Goal: Task Accomplishment & Management: Manage account settings

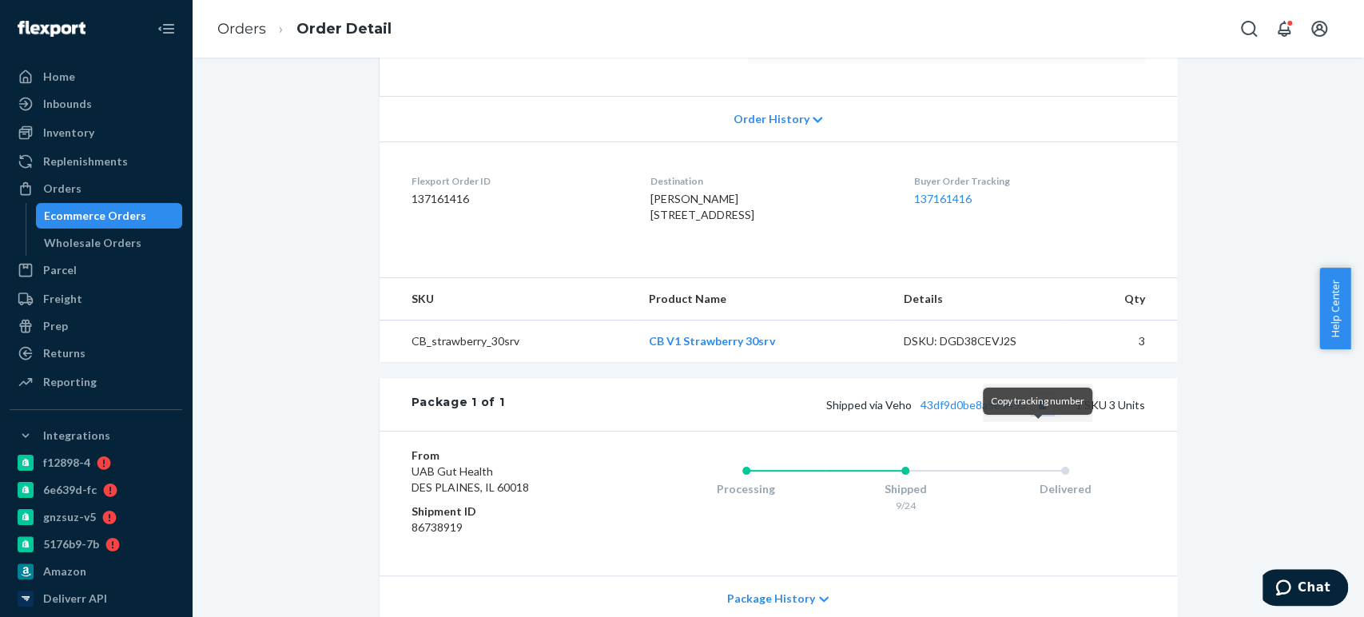
click at [1032, 415] on button "Copy tracking number" at bounding box center [1042, 404] width 21 height 21
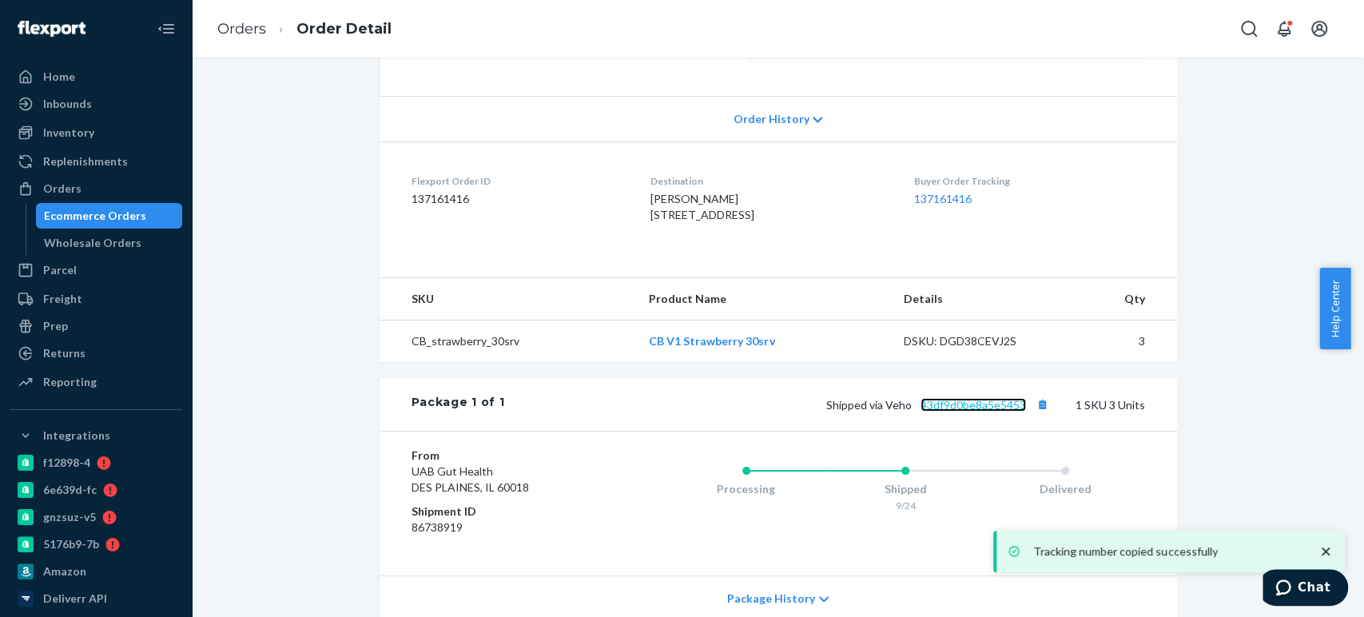
click at [959, 411] on link "43df9d0be8a5e5453" at bounding box center [972, 405] width 105 height 14
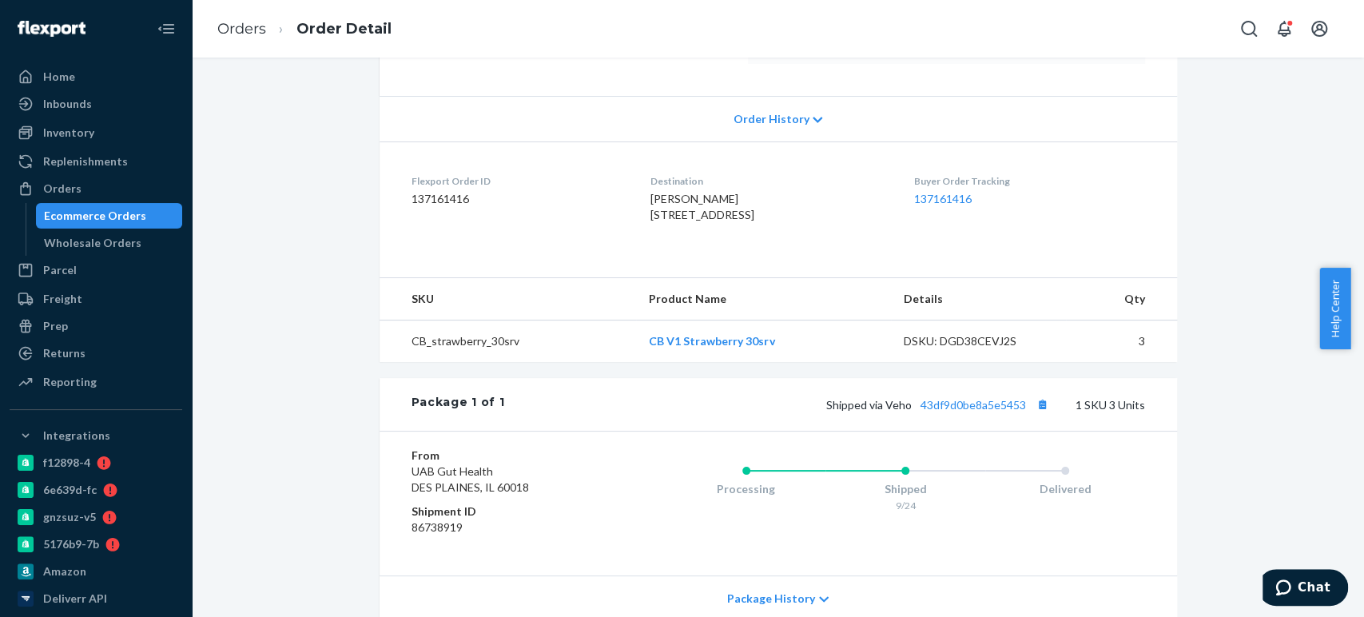
click at [57, 215] on div "Ecommerce Orders" at bounding box center [95, 216] width 102 height 16
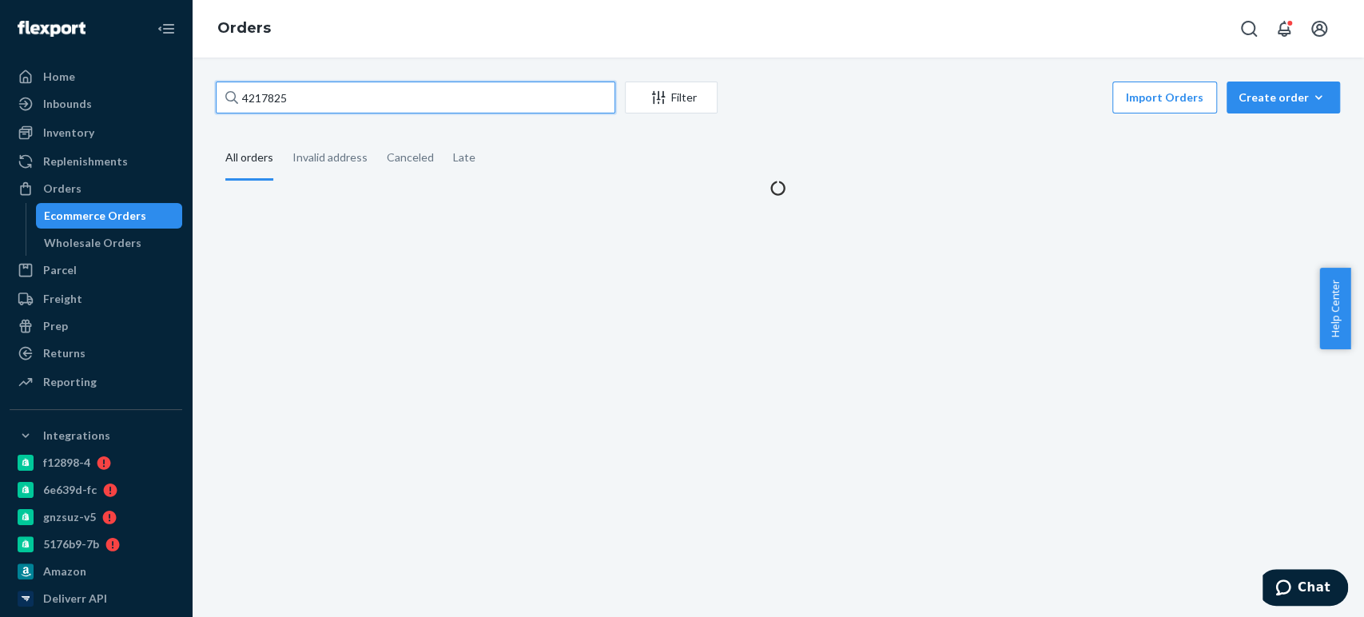
click at [280, 98] on input "4217825" at bounding box center [415, 97] width 399 height 32
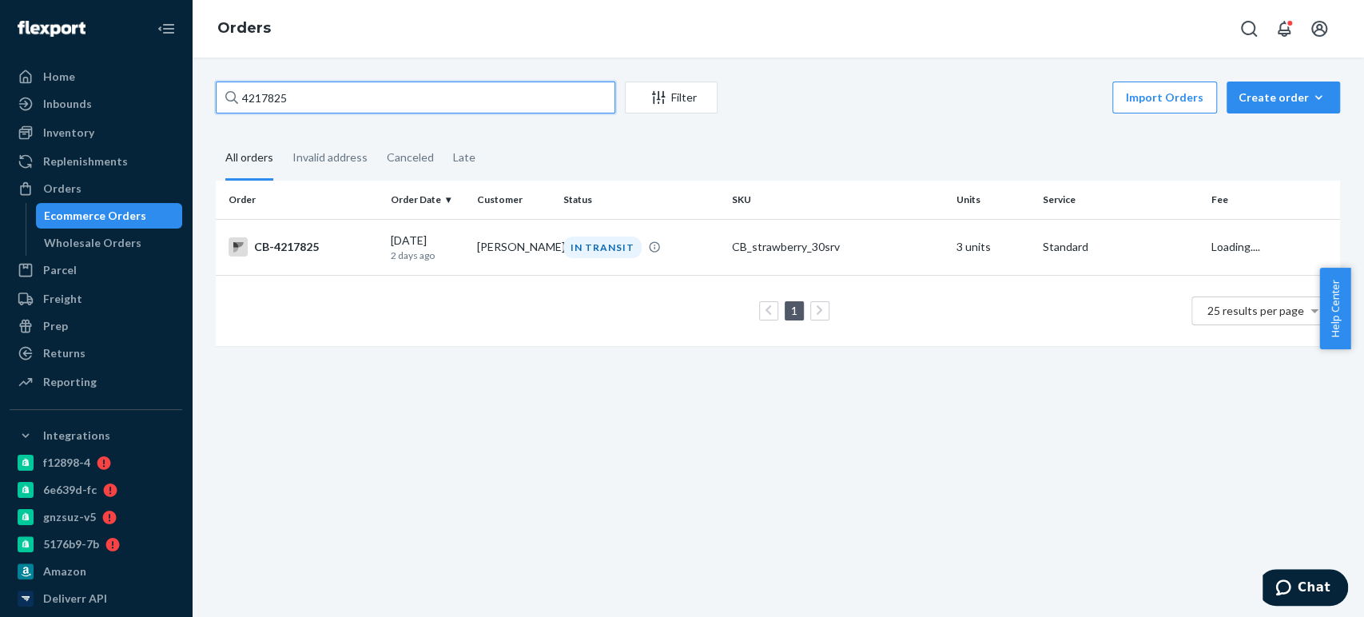
click at [280, 98] on input "4217825" at bounding box center [415, 97] width 399 height 32
paste input "124488"
type input "4124488"
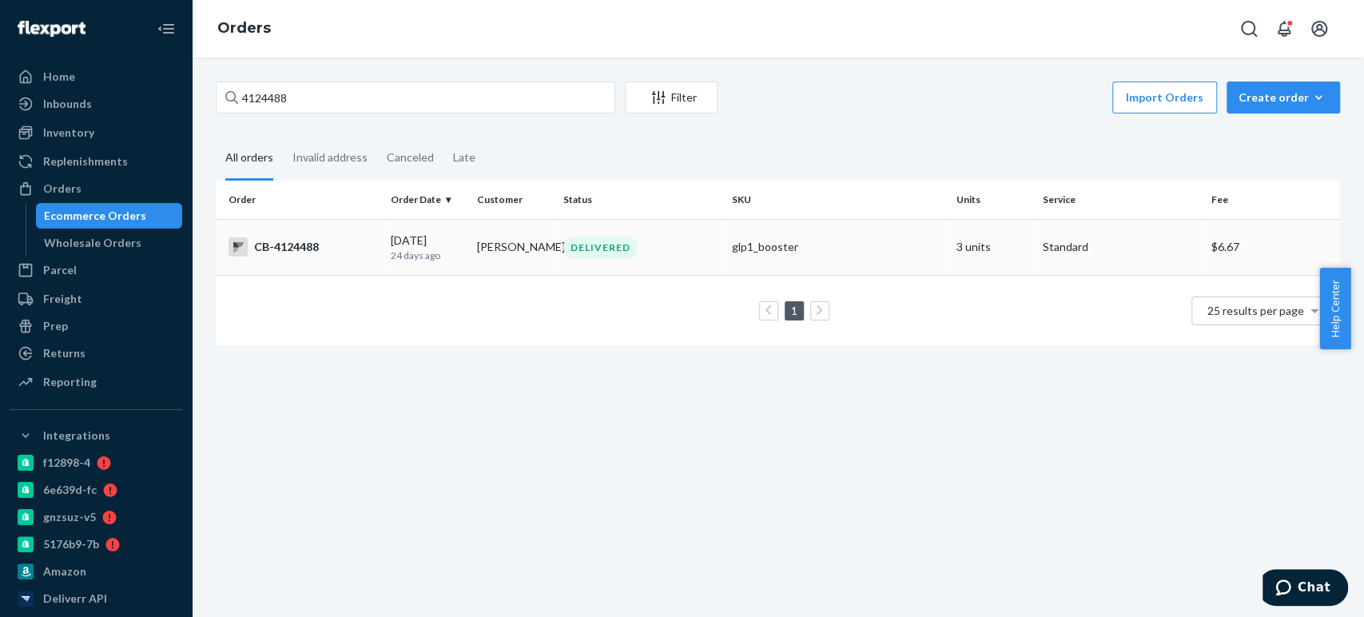
click at [409, 258] on p "24 days ago" at bounding box center [427, 255] width 73 height 14
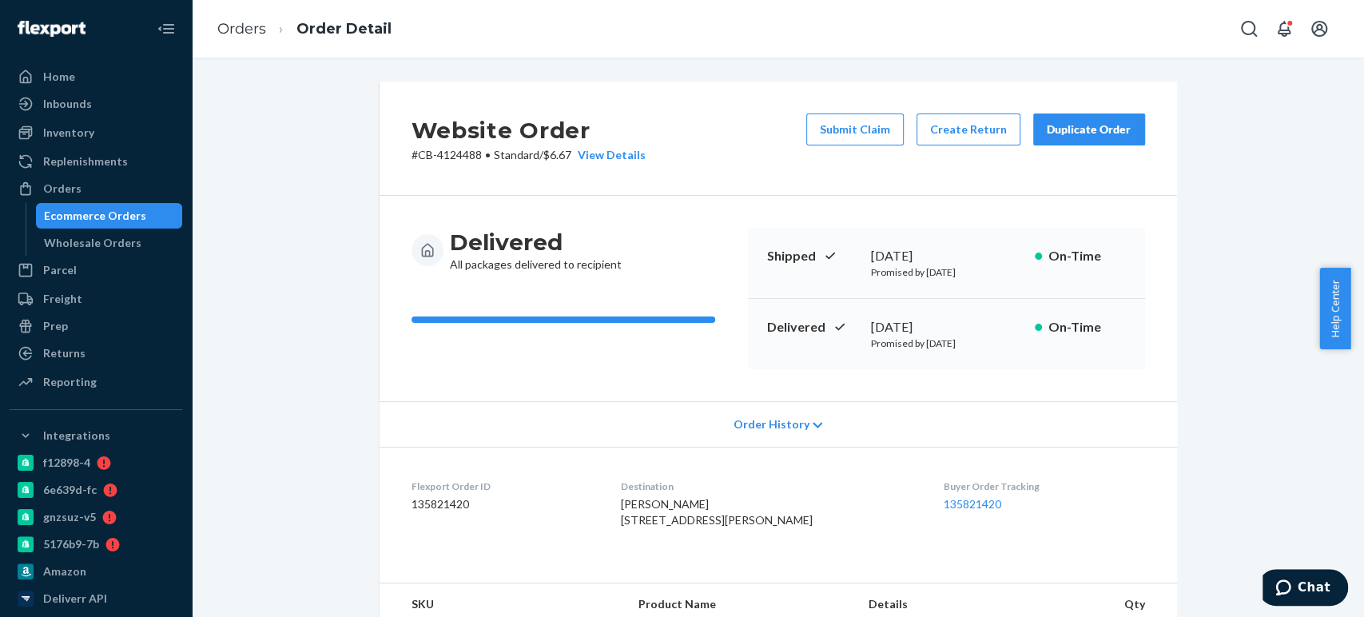
click at [143, 222] on div "Ecommerce Orders" at bounding box center [110, 215] width 144 height 22
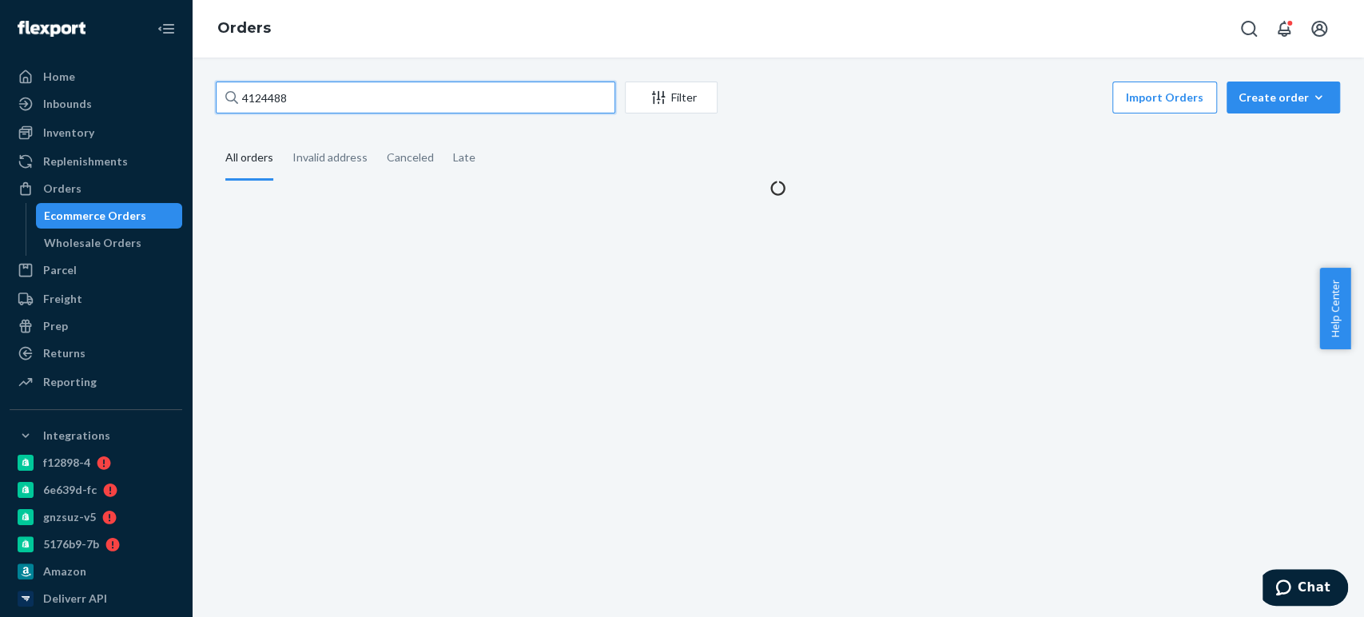
click at [281, 105] on input "4124488" at bounding box center [415, 97] width 399 height 32
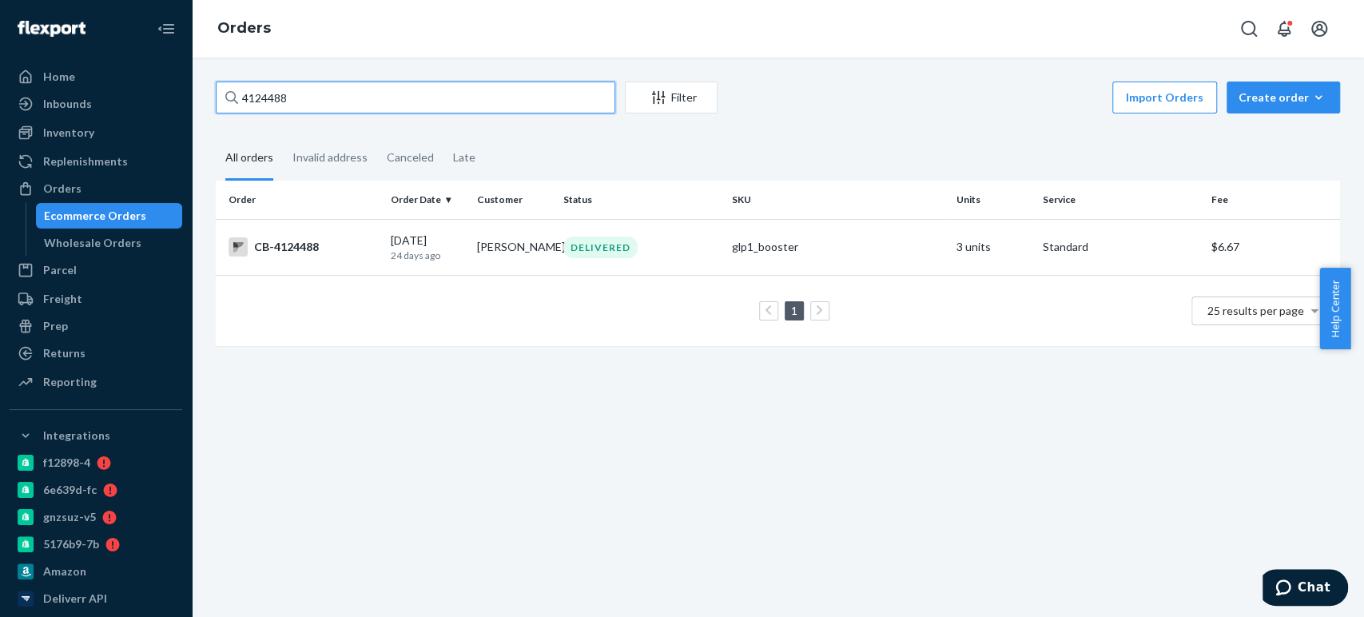
drag, startPoint x: 281, startPoint y: 106, endPoint x: 269, endPoint y: 97, distance: 15.3
click at [269, 97] on input "4124488" at bounding box center [415, 97] width 399 height 32
paste input "223075"
type input "4223075"
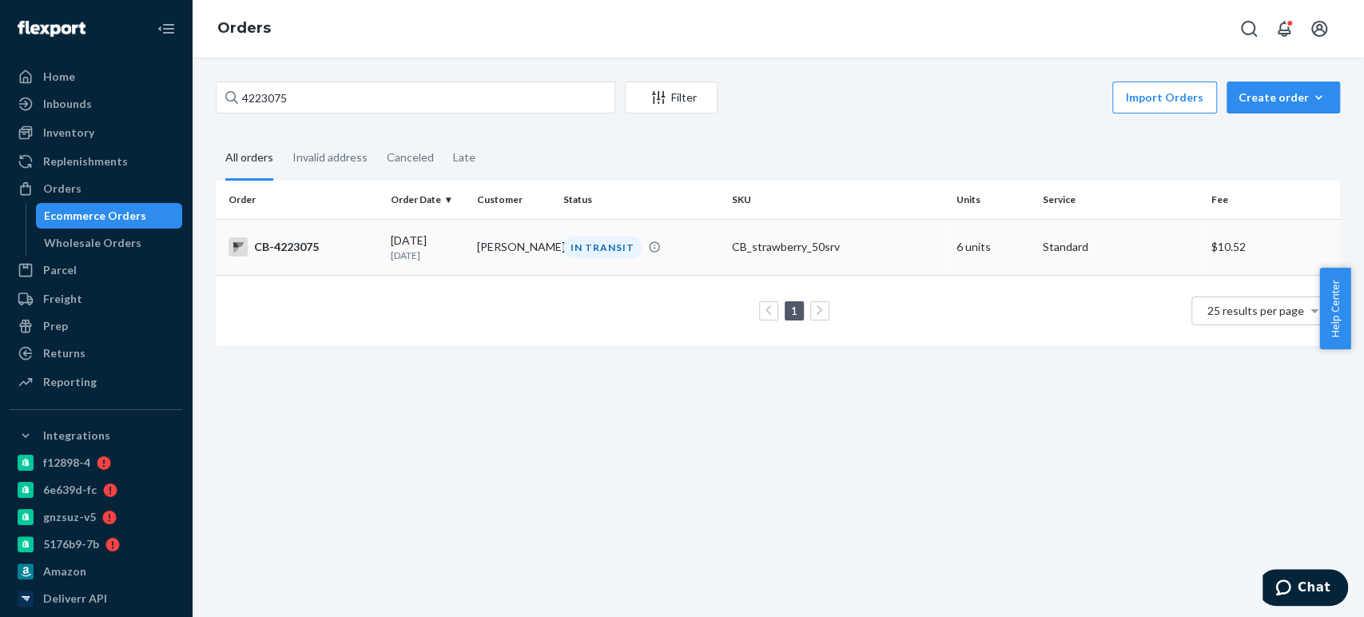
click at [478, 236] on td "Cynthia Wagner" at bounding box center [514, 247] width 86 height 56
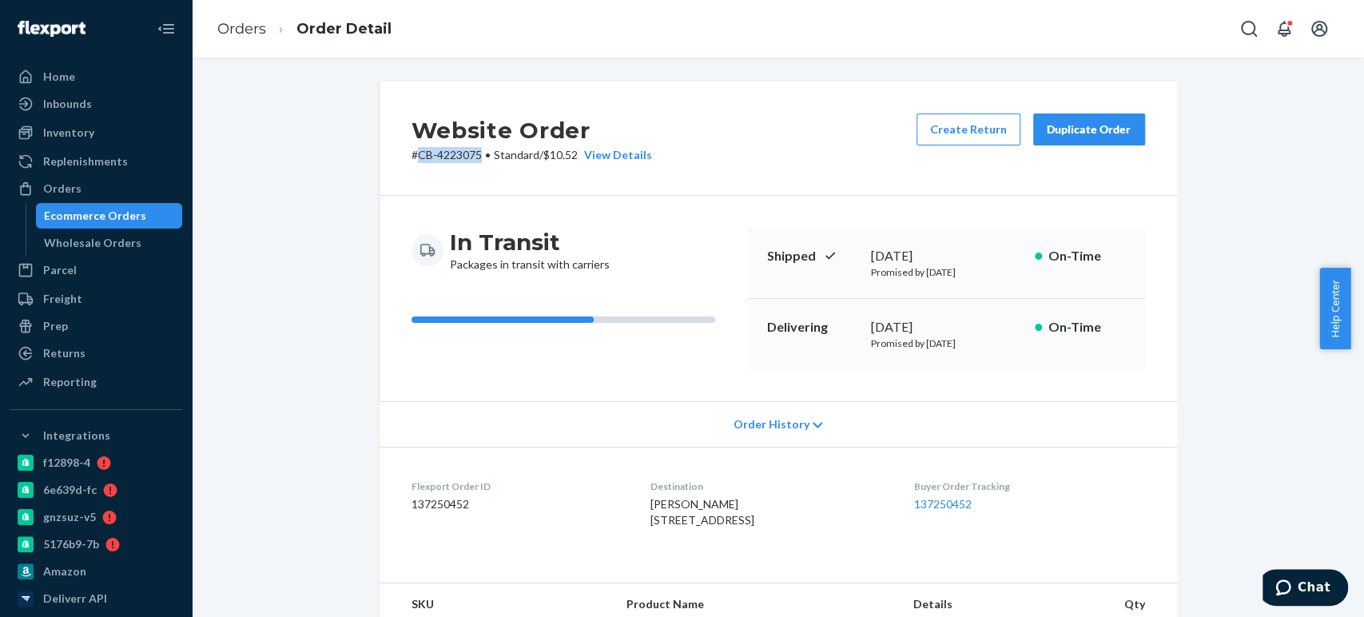
drag, startPoint x: 408, startPoint y: 153, endPoint x: 478, endPoint y: 157, distance: 70.4
click at [478, 157] on p "# CB-4223075 • Standard / $10.52 View Details" at bounding box center [531, 155] width 240 height 16
copy p "CB-4223075"
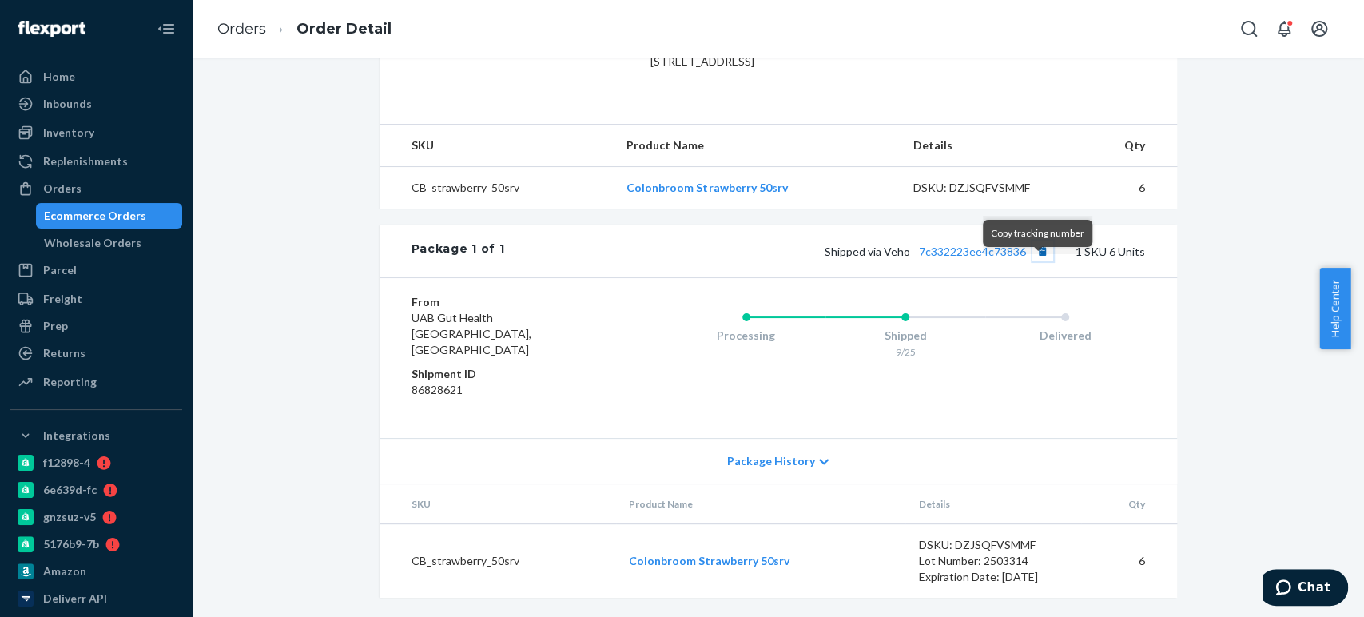
click at [1037, 261] on button "Copy tracking number" at bounding box center [1042, 250] width 21 height 21
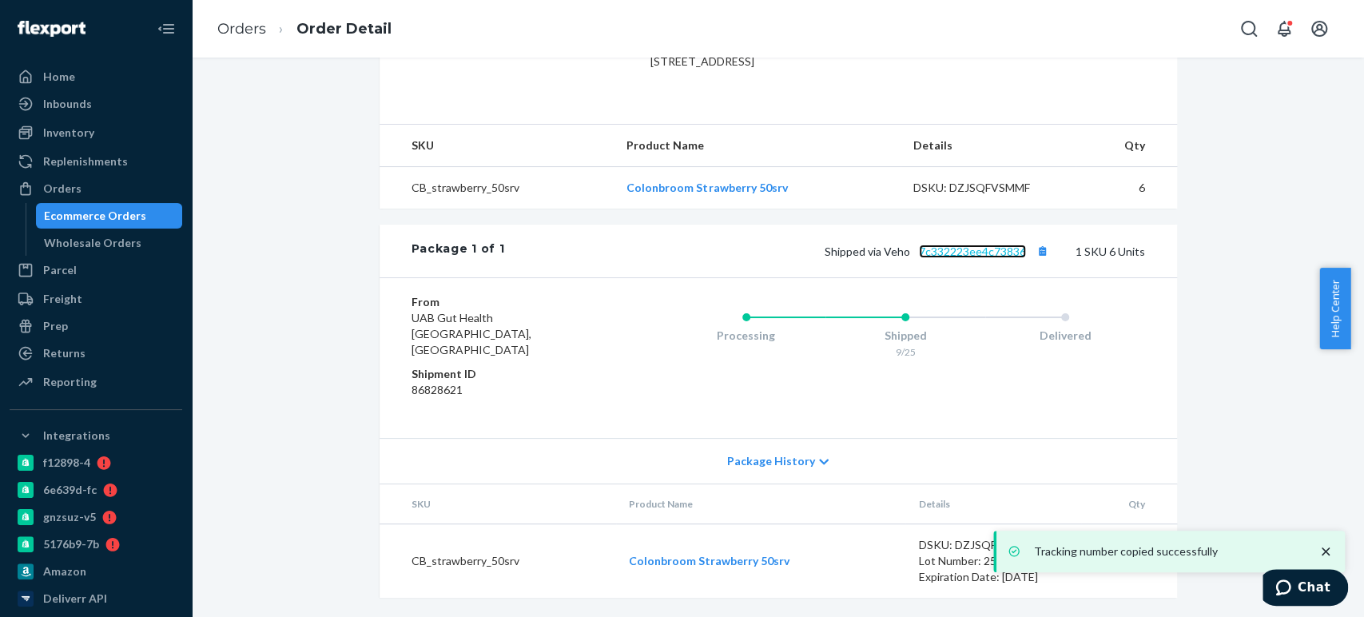
click at [936, 258] on link "7c332223ee4c73836" at bounding box center [972, 251] width 107 height 14
click at [93, 212] on div "Ecommerce Orders" at bounding box center [95, 216] width 102 height 16
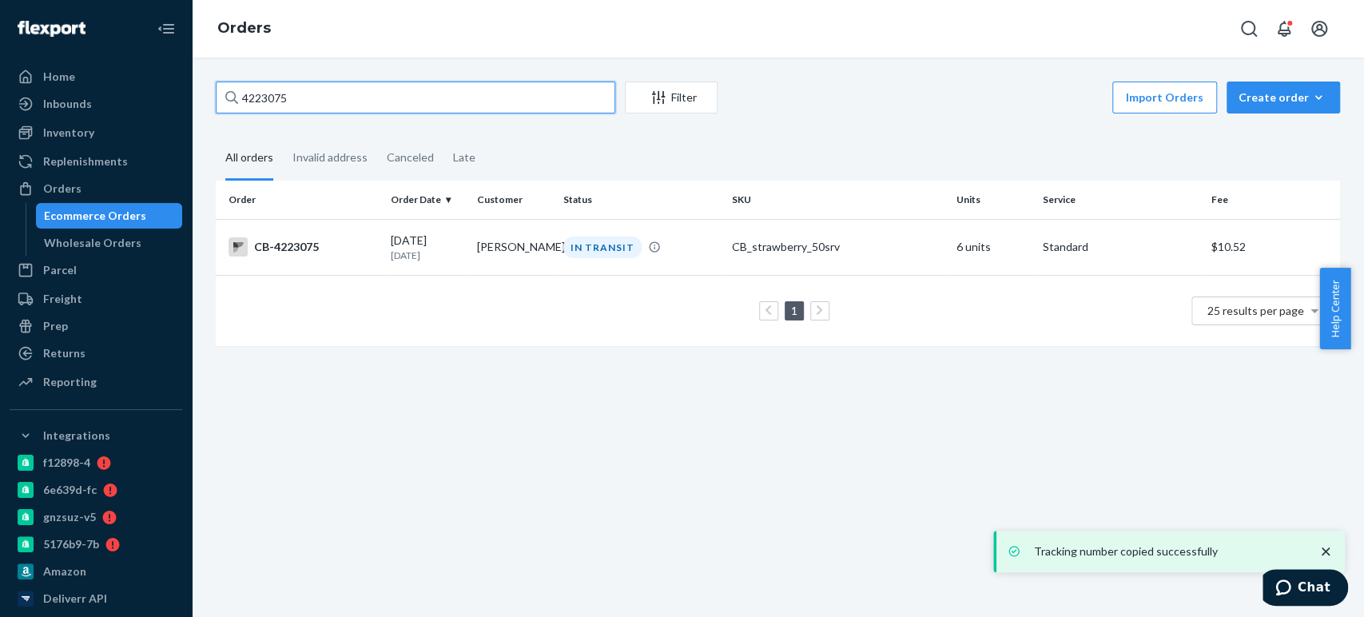
click at [276, 104] on input "4223075" at bounding box center [415, 97] width 399 height 32
paste input "176684"
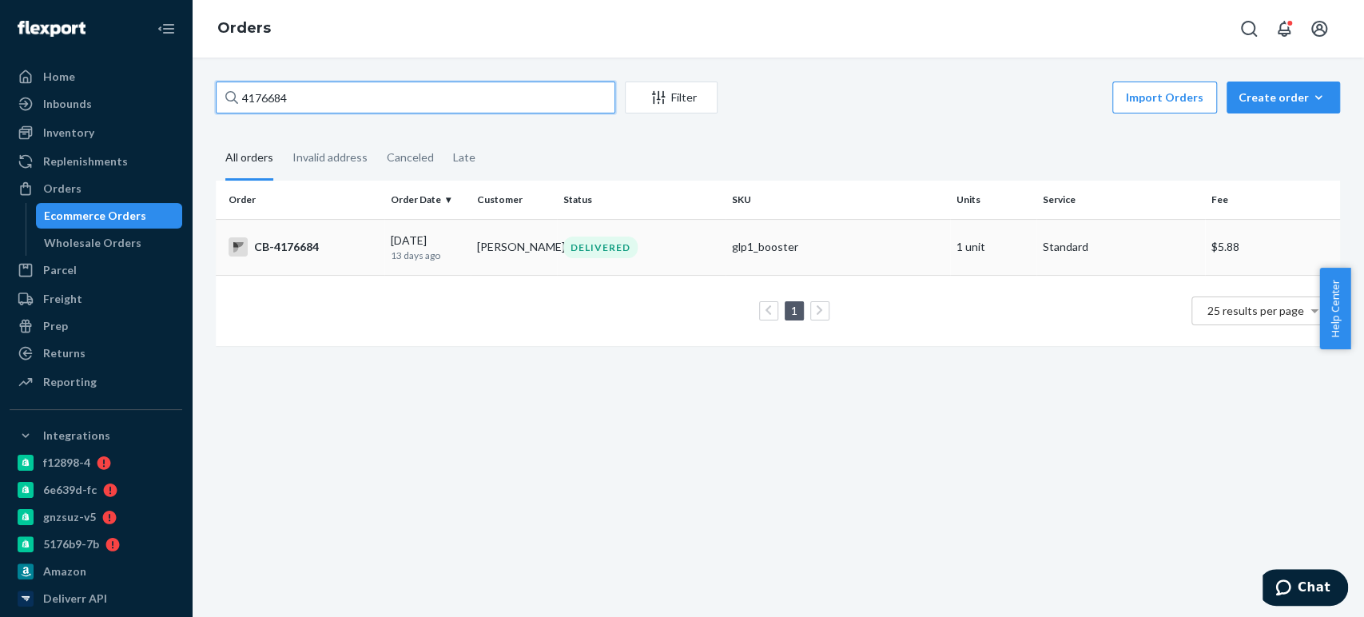
type input "4176684"
click at [409, 238] on div "09/12/2025 13 days ago" at bounding box center [427, 247] width 73 height 30
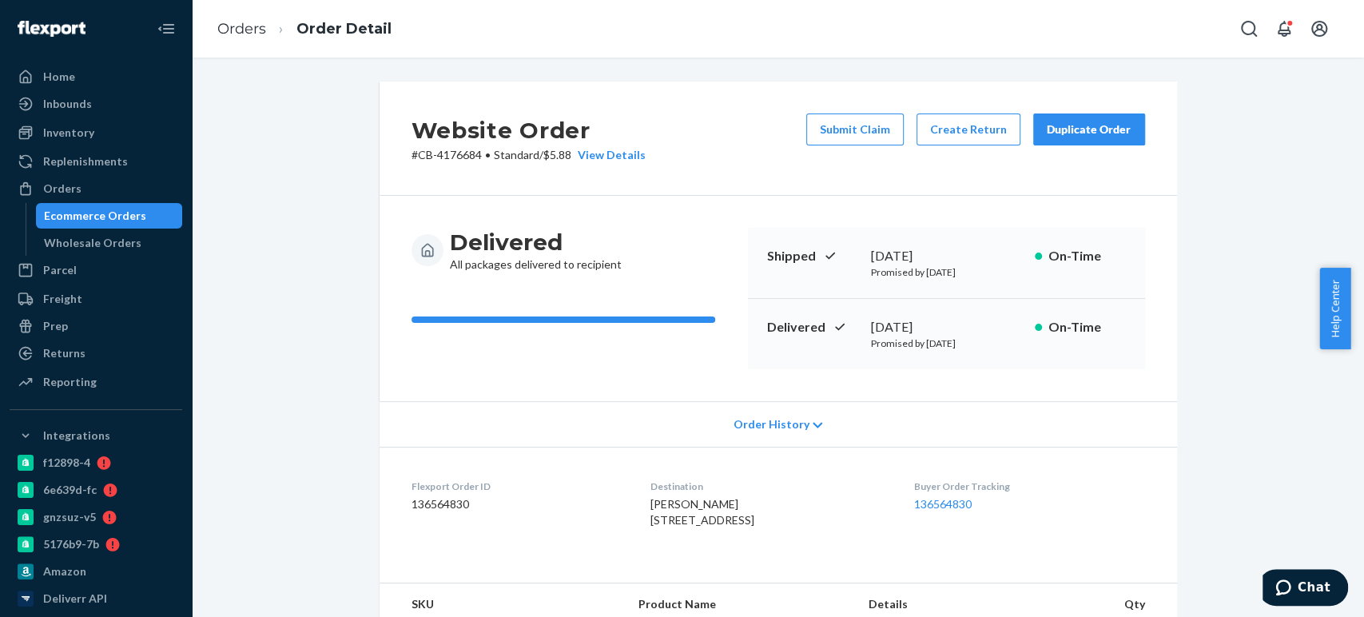
drag, startPoint x: 859, startPoint y: 328, endPoint x: 984, endPoint y: 331, distance: 125.5
click at [984, 331] on div "Delivered September 18, 2025 Promised by September 23, 2025 On-Time" at bounding box center [946, 334] width 397 height 70
copy div "September 18, 2025"
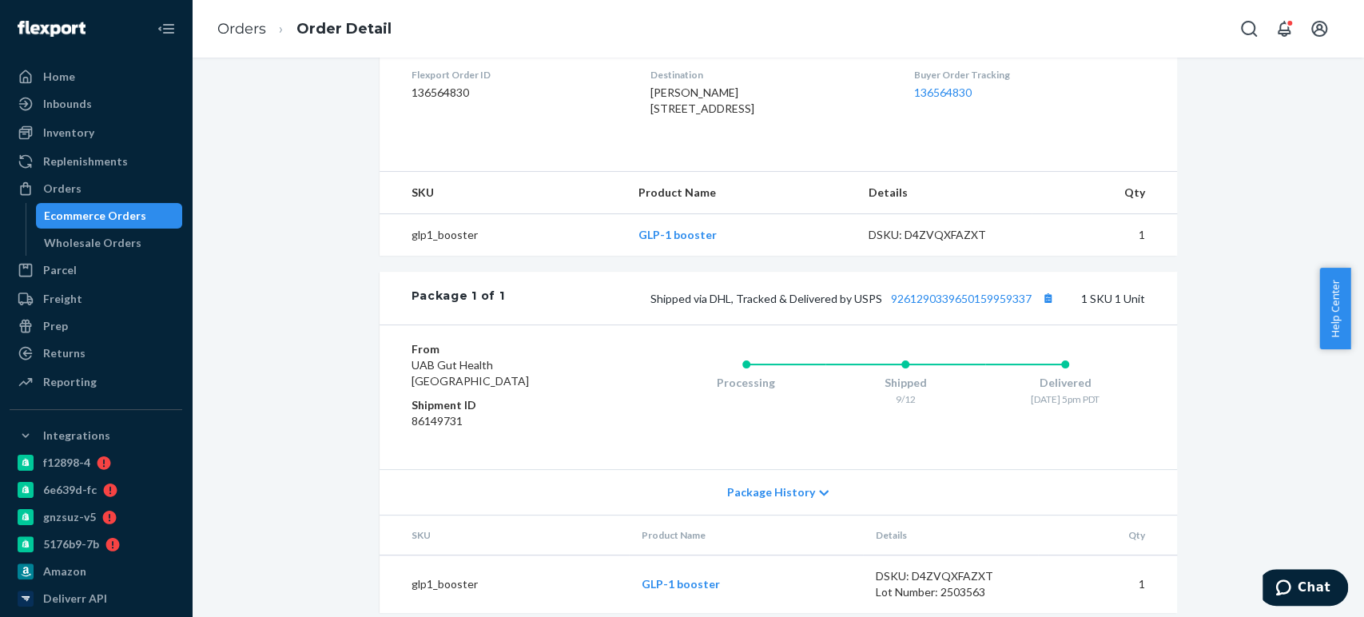
scroll to position [457, 0]
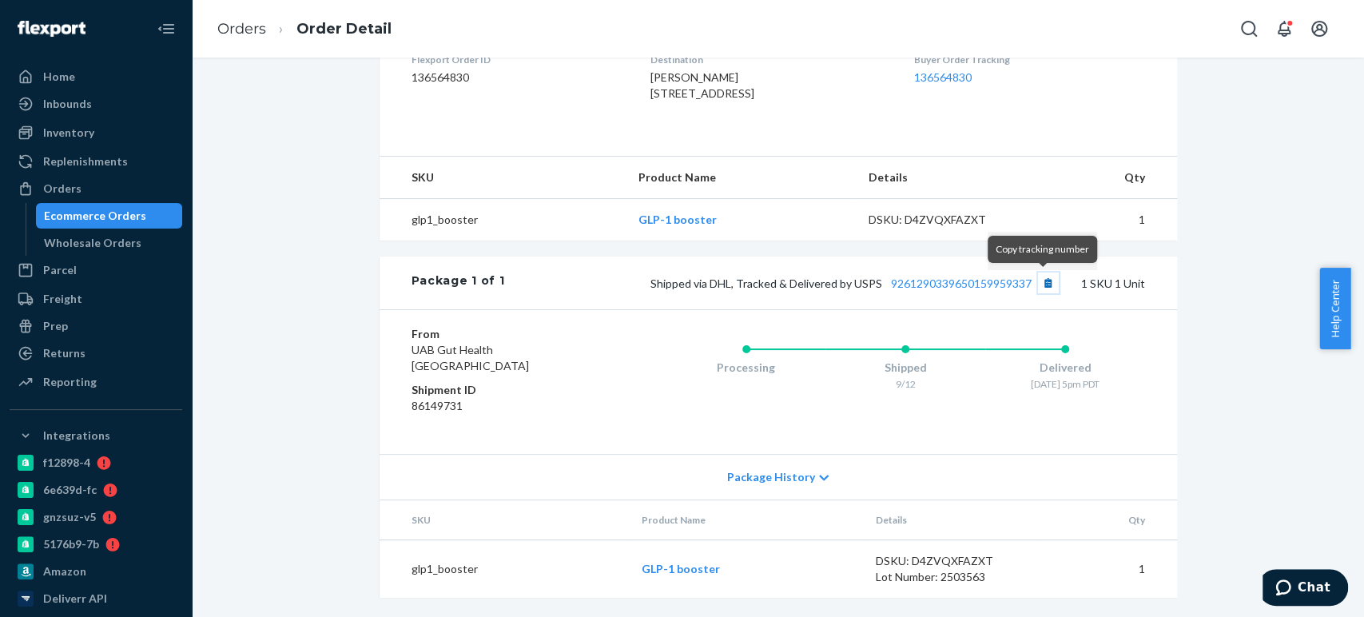
click at [1038, 280] on button "Copy tracking number" at bounding box center [1048, 282] width 21 height 21
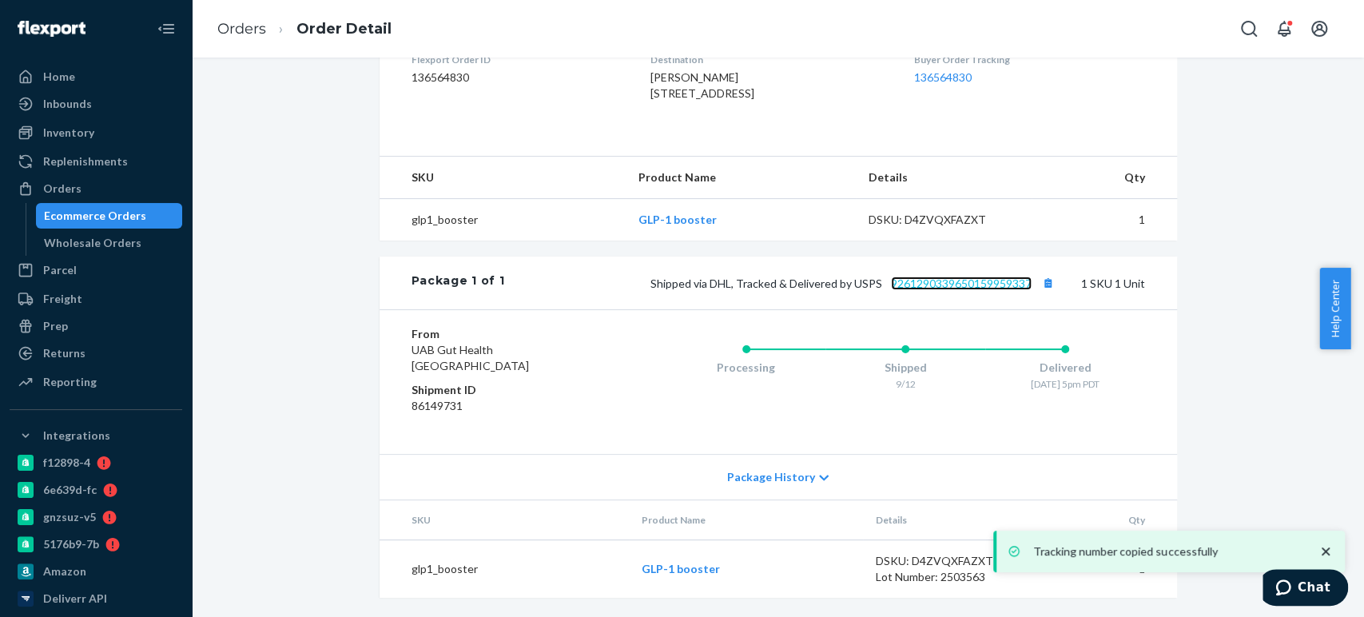
click at [976, 280] on link "9261290339650159959337" at bounding box center [961, 283] width 141 height 14
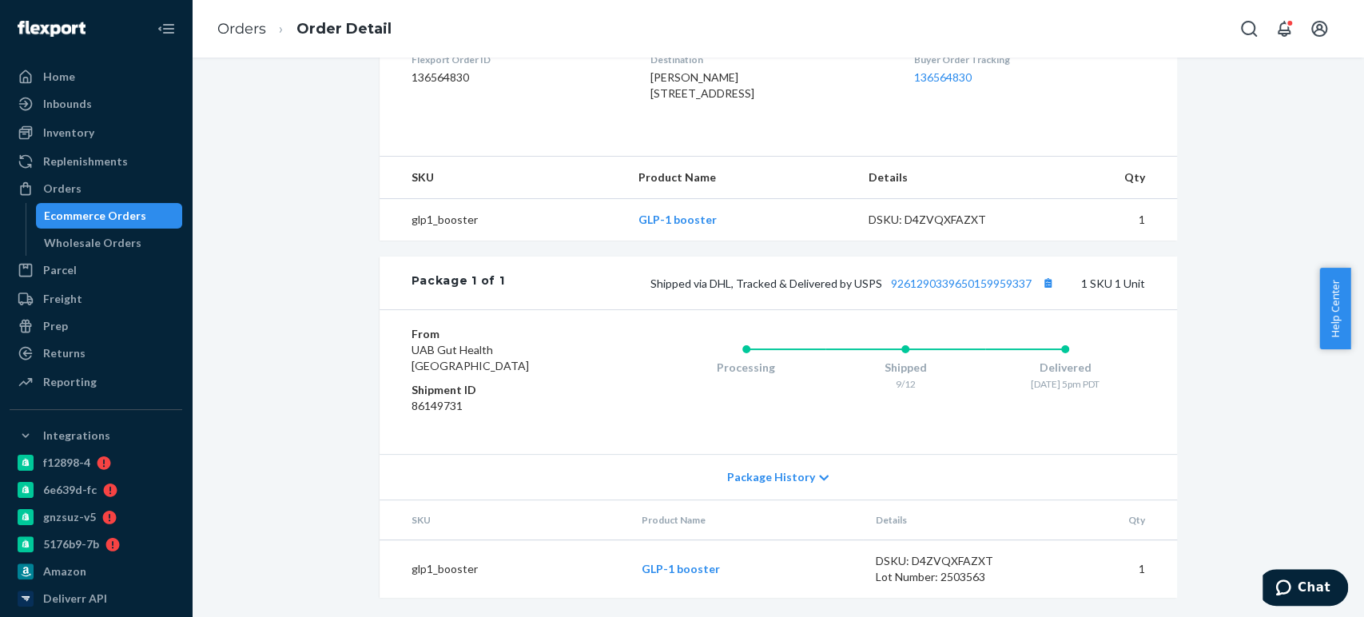
click at [69, 216] on div "Ecommerce Orders" at bounding box center [95, 216] width 102 height 16
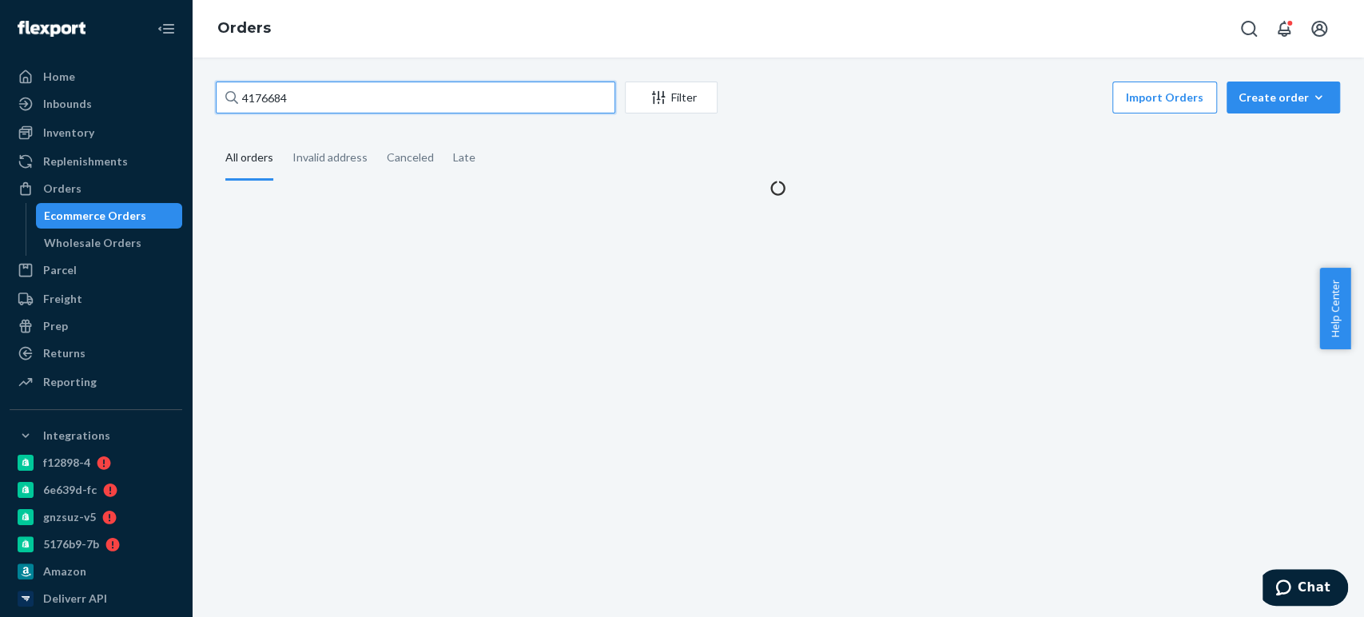
click at [256, 100] on input "4176684" at bounding box center [415, 97] width 399 height 32
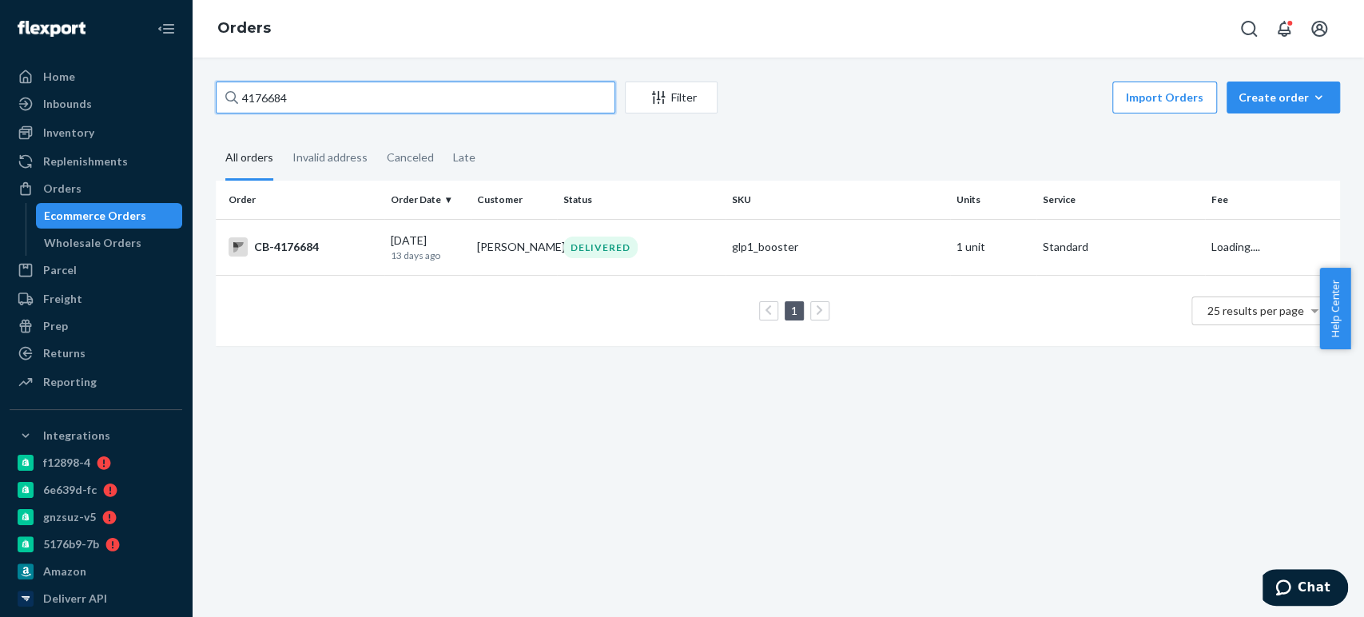
paste input "27217"
type input "4127217"
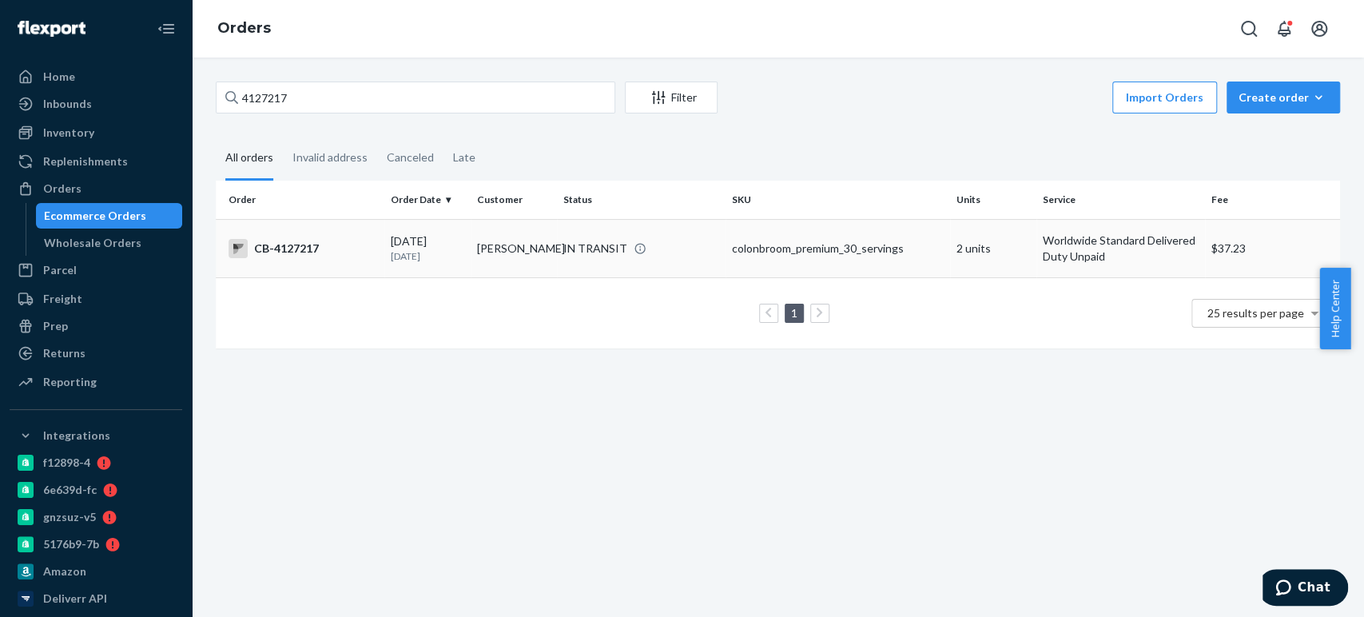
click at [381, 245] on td "CB-4127217" at bounding box center [300, 248] width 169 height 58
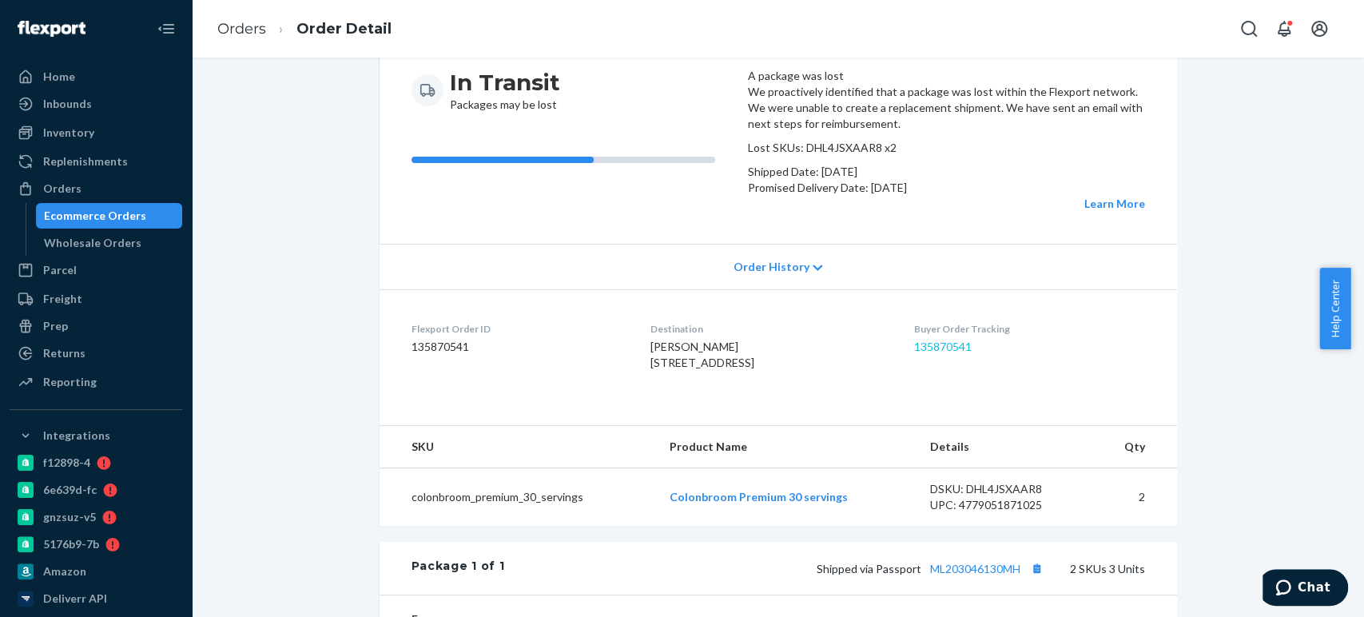
scroll to position [465, 0]
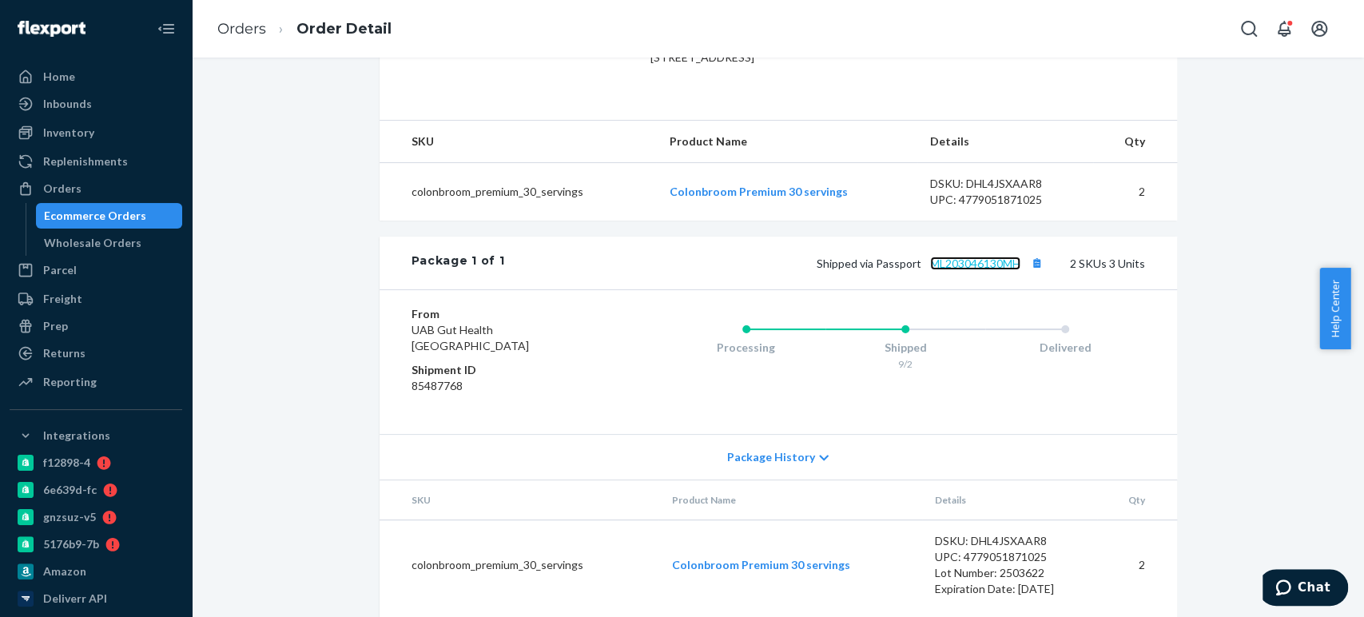
click at [951, 270] on link "ML203046130MH" at bounding box center [975, 263] width 90 height 14
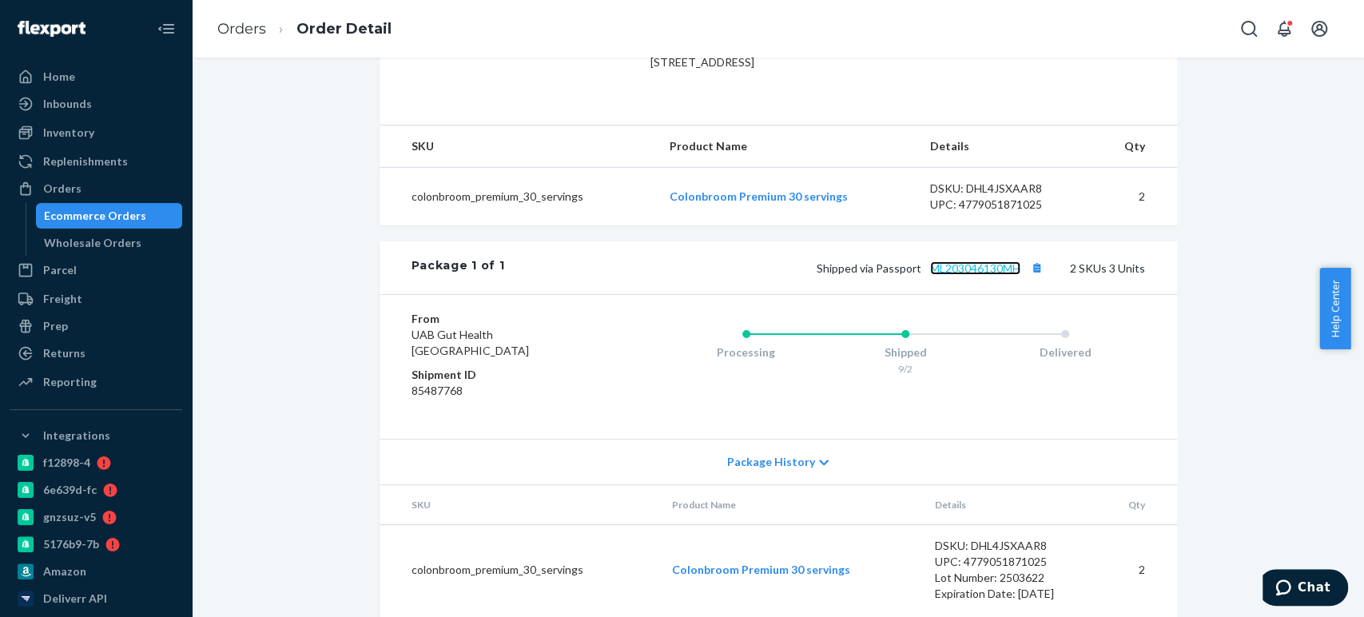
scroll to position [460, 0]
click at [1030, 278] on button "Copy tracking number" at bounding box center [1036, 267] width 21 height 21
click at [78, 212] on div "Ecommerce Orders" at bounding box center [95, 216] width 102 height 16
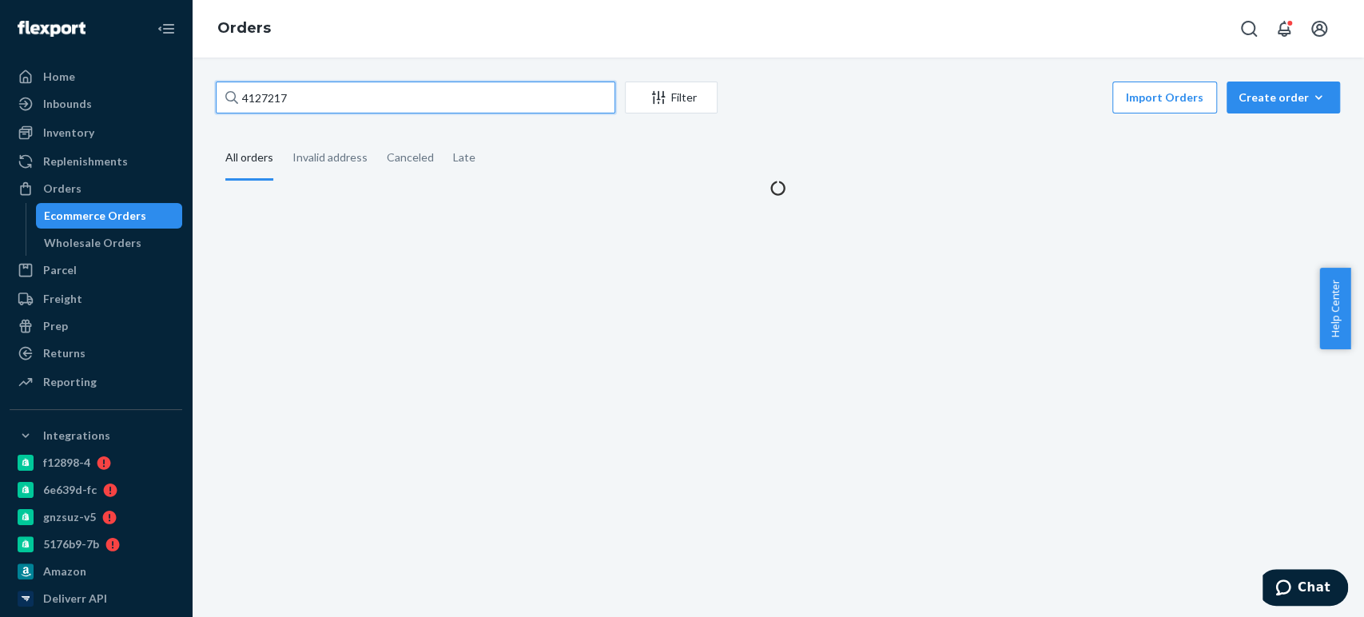
click at [356, 93] on input "4127217" at bounding box center [415, 97] width 399 height 32
paste input "87001"
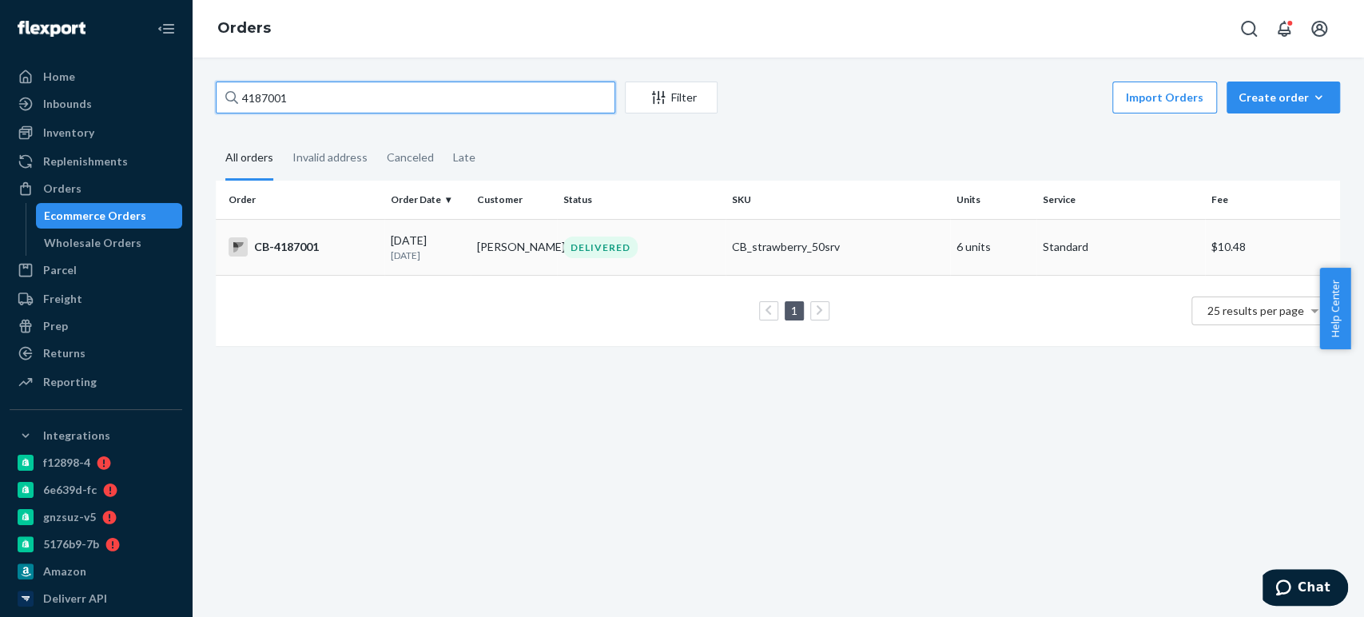
type input "4187001"
click at [424, 258] on p "10 days ago" at bounding box center [427, 255] width 73 height 14
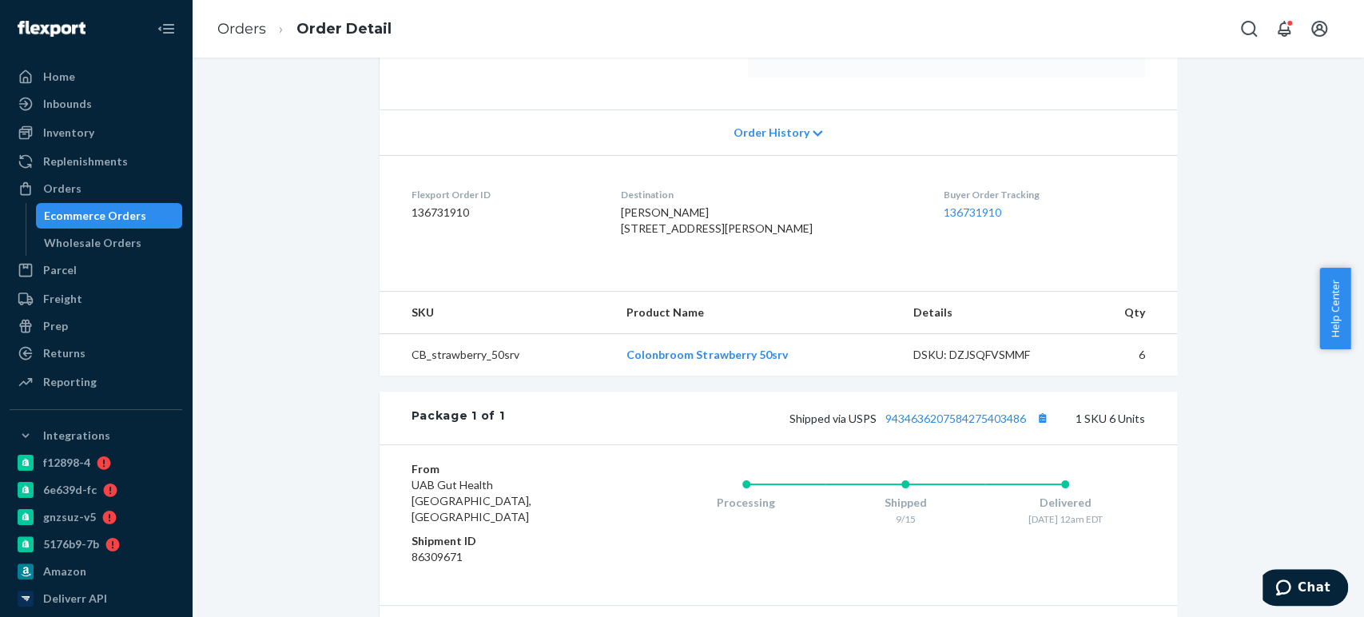
scroll to position [297, 0]
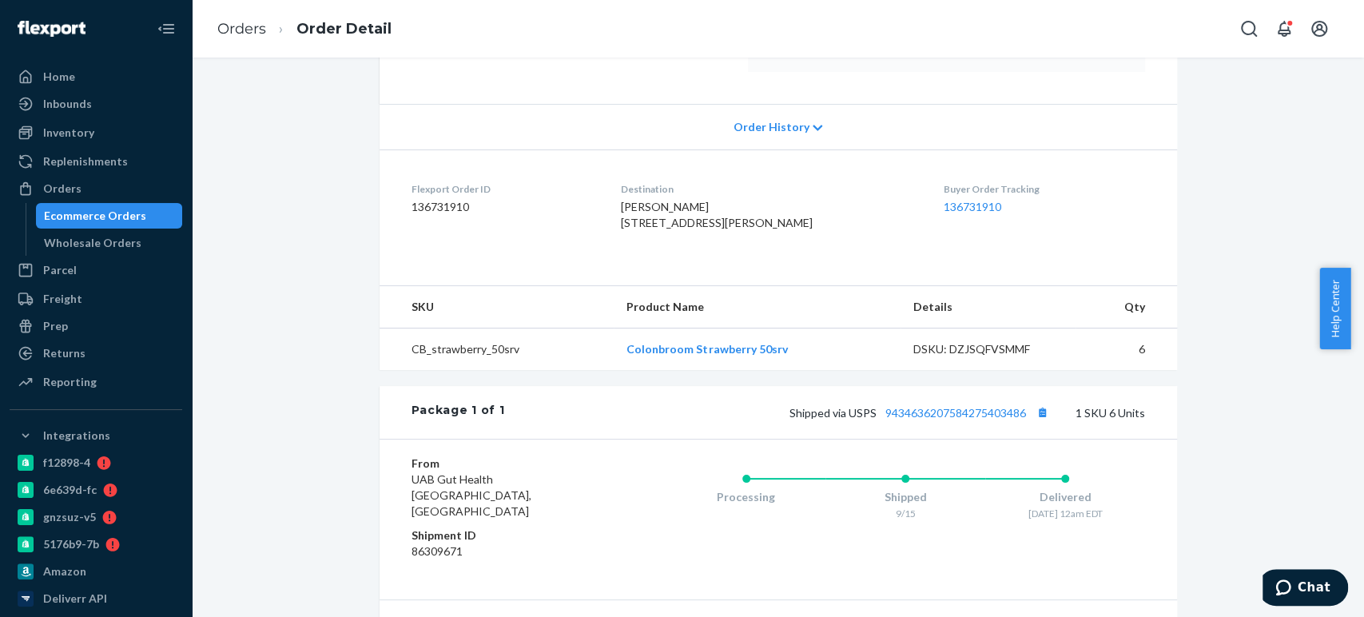
click at [895, 208] on dl "Flexport Order ID 136731910 Destination Jorge Rosado 798 Whitfield Walk Zebulon…" at bounding box center [777, 209] width 797 height 120
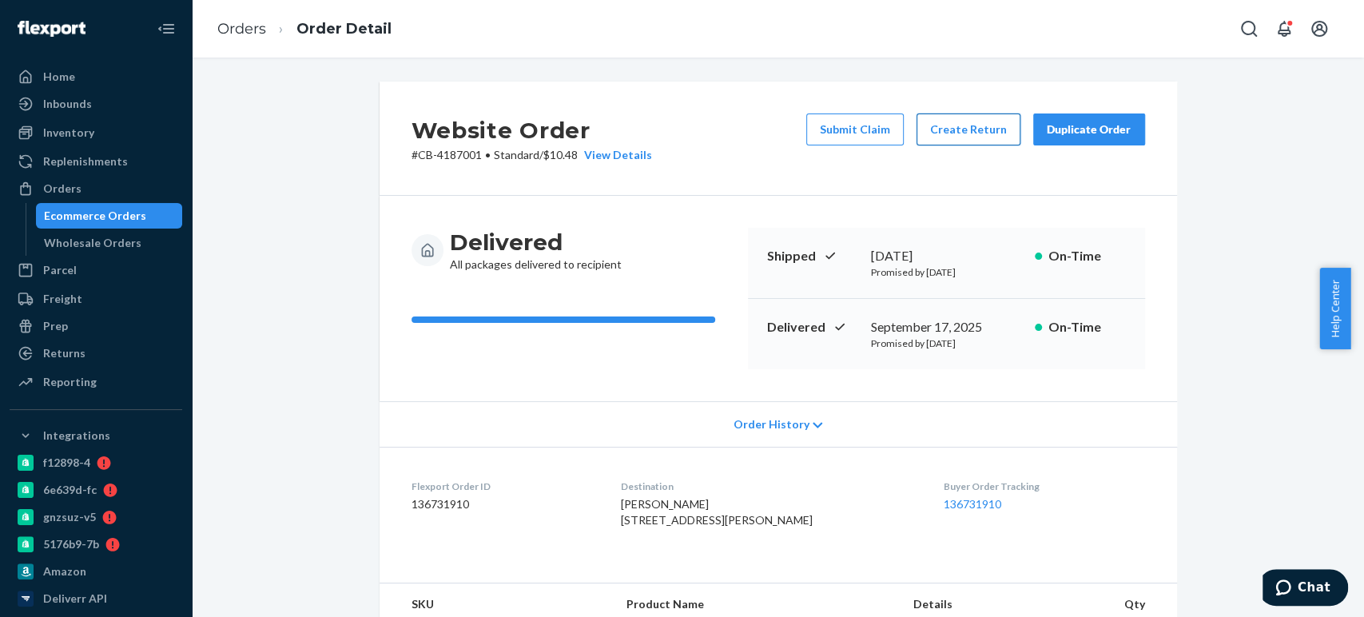
click at [926, 137] on button "Create Return" at bounding box center [968, 129] width 104 height 32
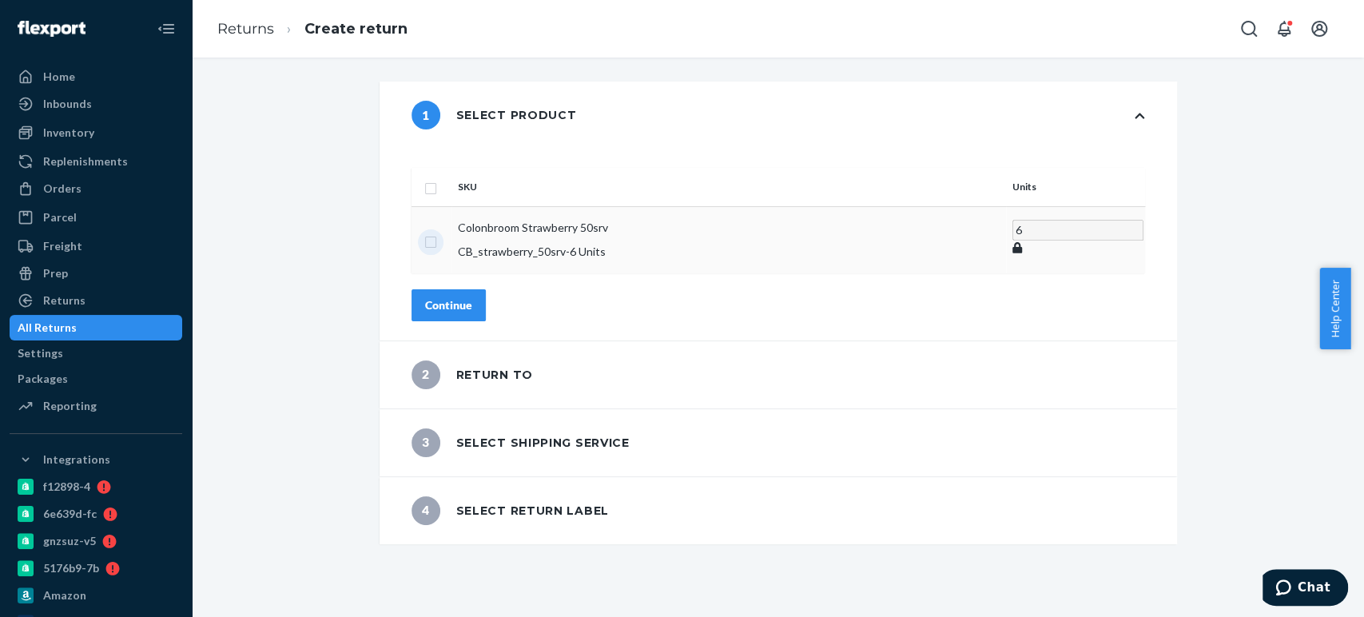
click at [437, 232] on input "checkbox" at bounding box center [430, 240] width 13 height 17
checkbox input "true"
click at [472, 296] on div "Continue" at bounding box center [448, 304] width 47 height 16
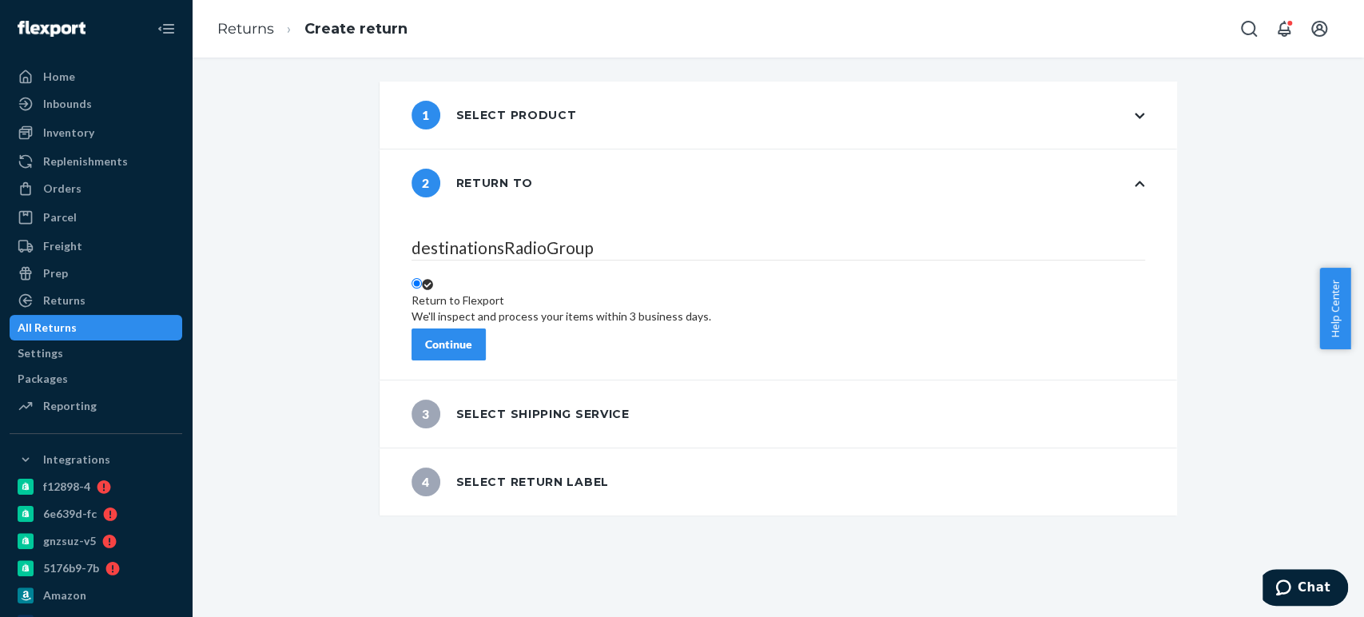
click at [472, 336] on div "Continue" at bounding box center [448, 344] width 47 height 16
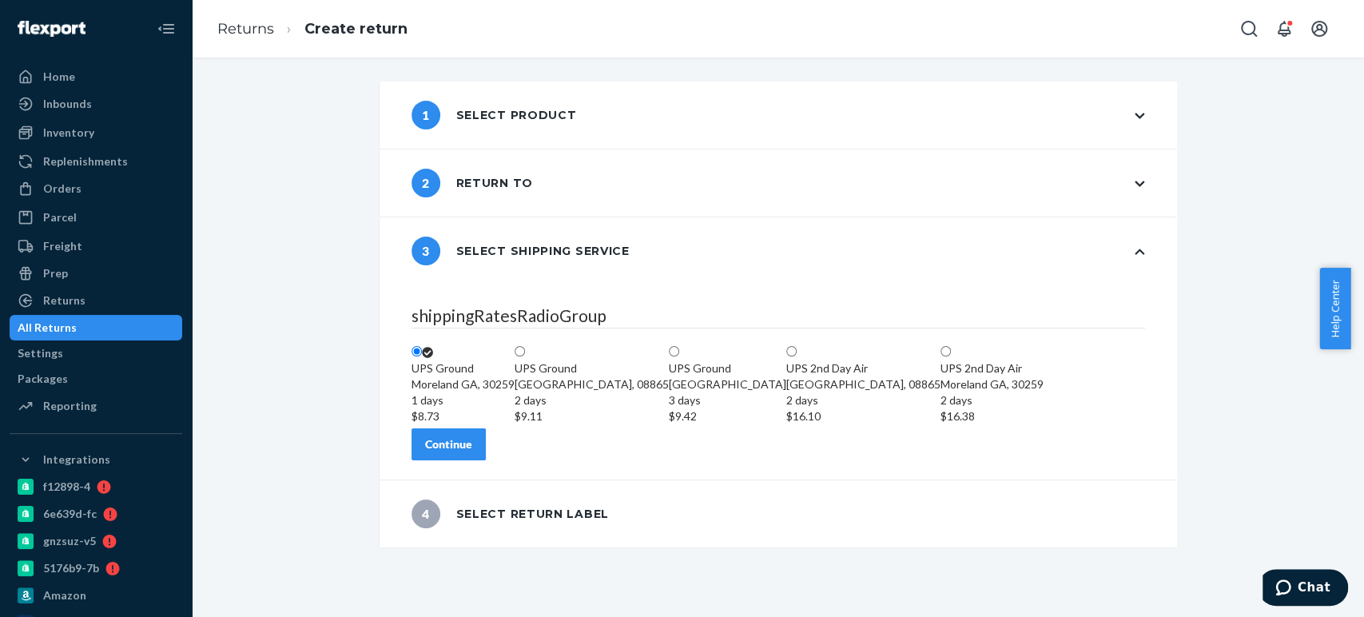
scroll to position [22, 0]
click at [472, 452] on div "Continue" at bounding box center [448, 444] width 47 height 16
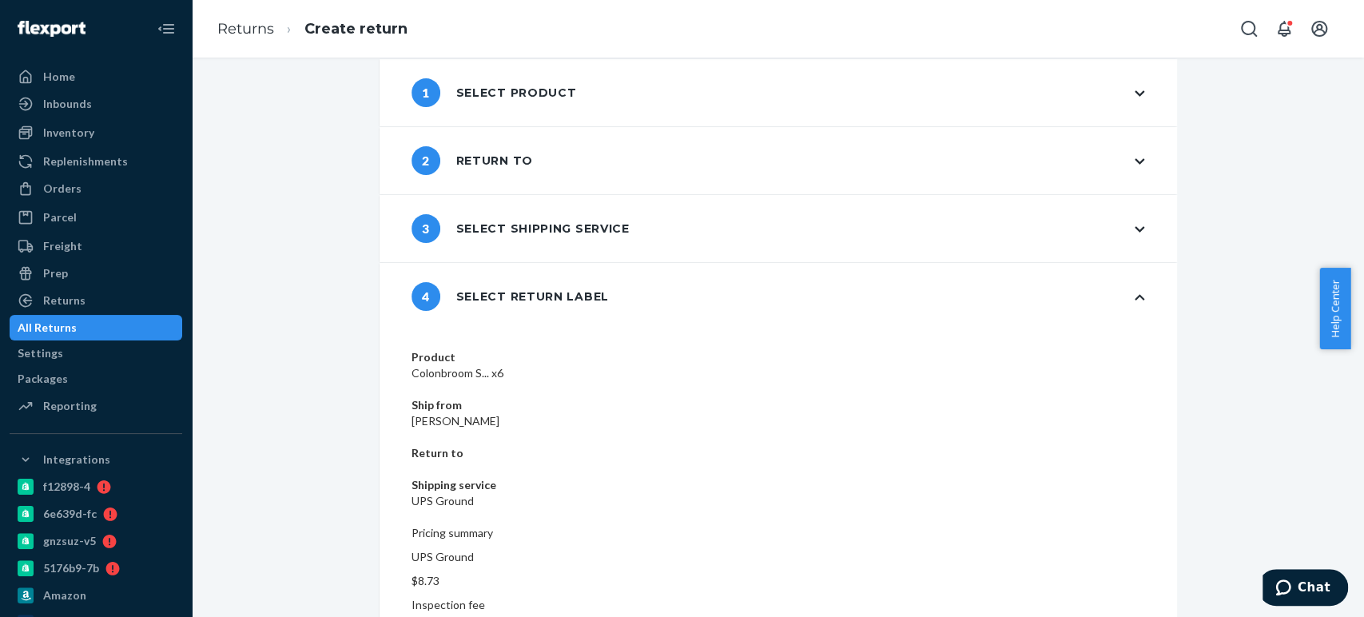
scroll to position [34, 0]
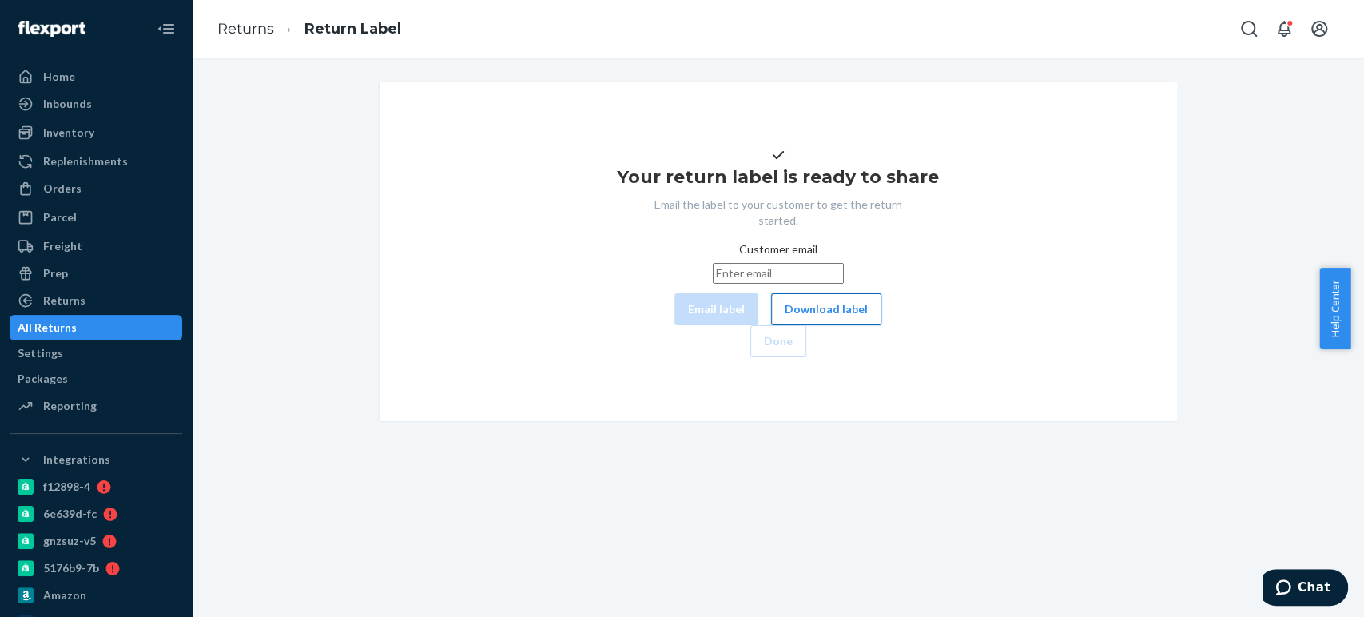
click at [771, 325] on button "Download label" at bounding box center [826, 309] width 110 height 32
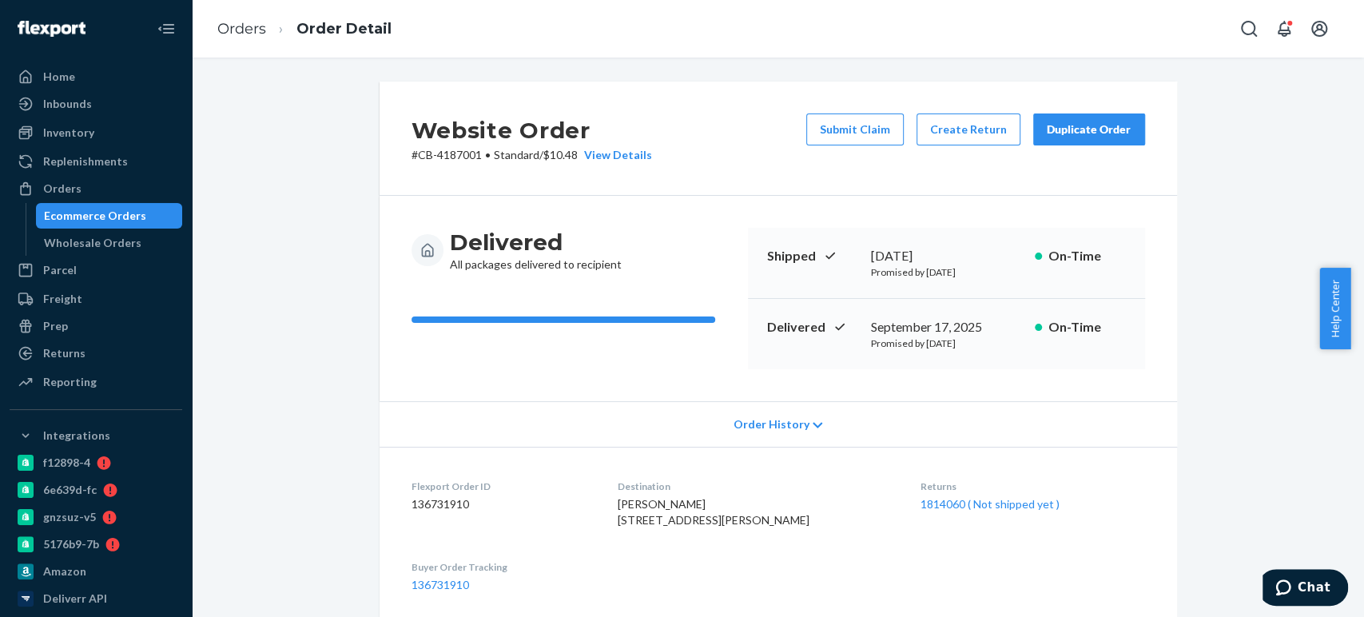
click at [143, 209] on div "Ecommerce Orders" at bounding box center [110, 215] width 144 height 22
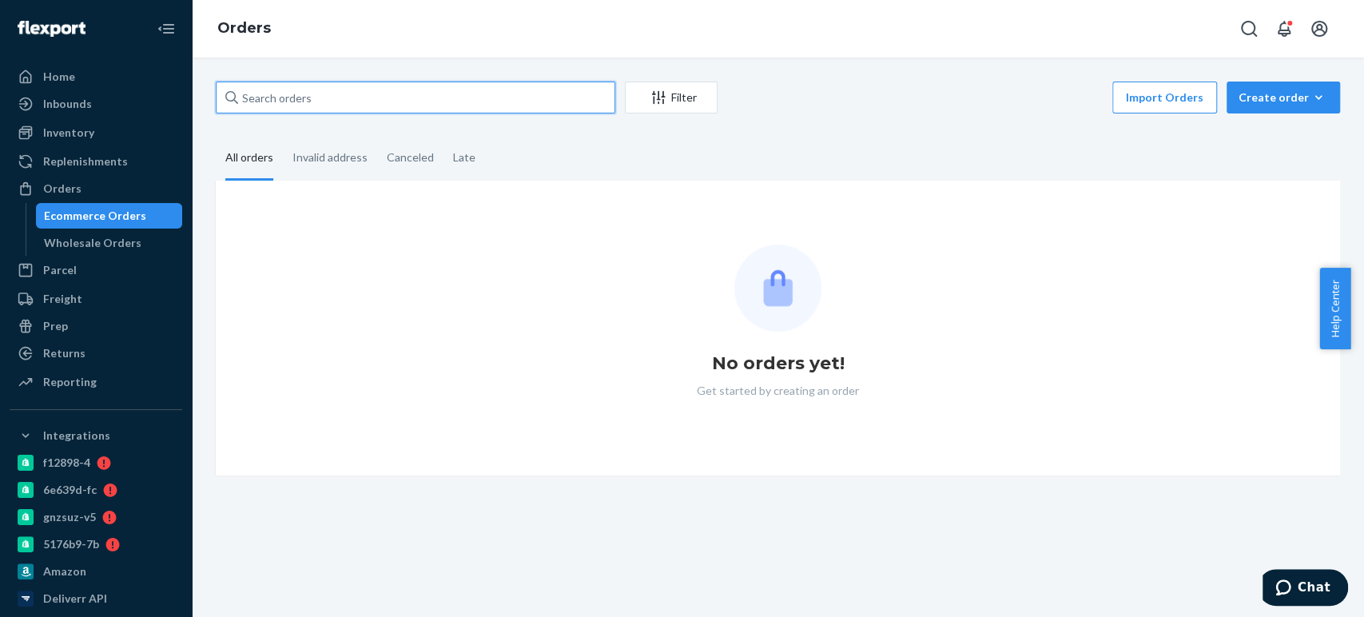
click at [301, 109] on input "text" at bounding box center [415, 97] width 399 height 32
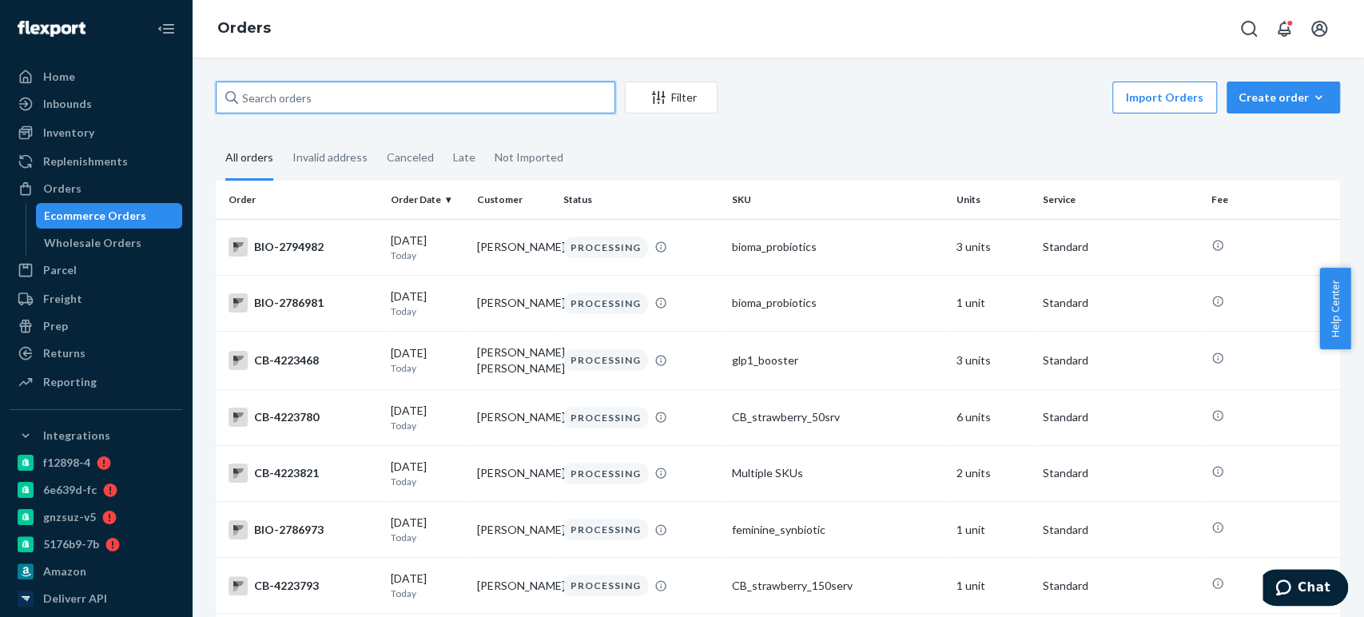
paste input "4223288"
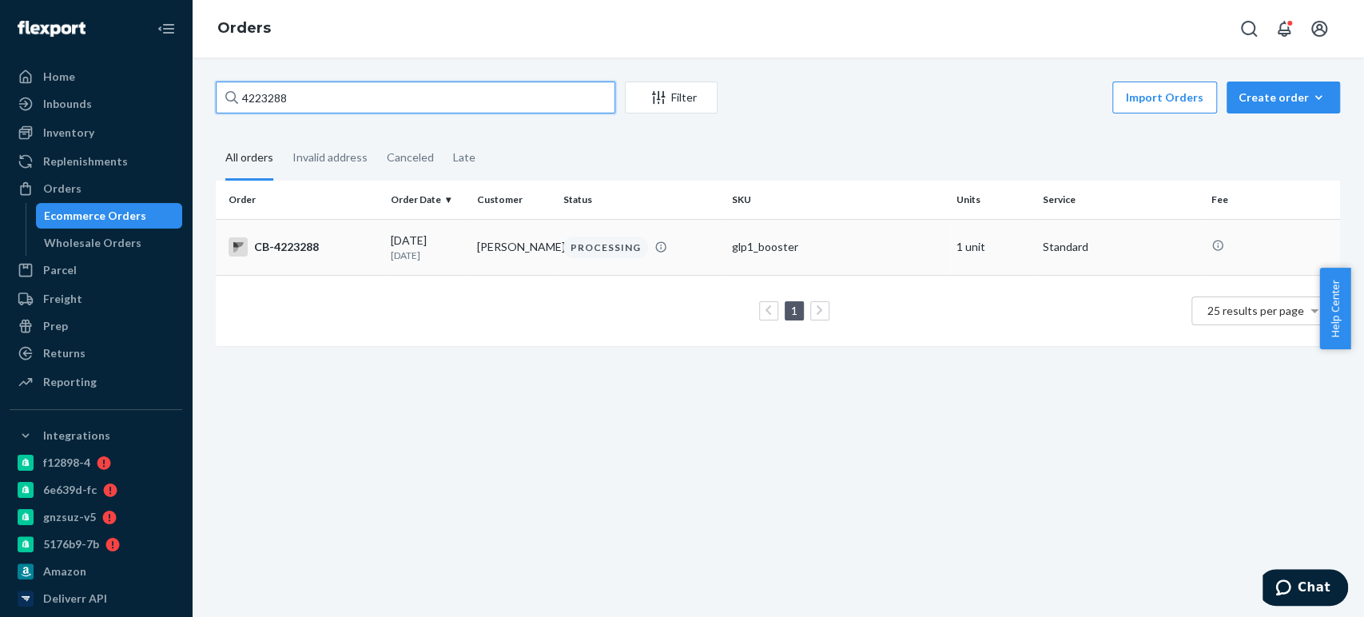
type input "4223288"
click at [474, 264] on td "Patty Raley" at bounding box center [514, 247] width 86 height 56
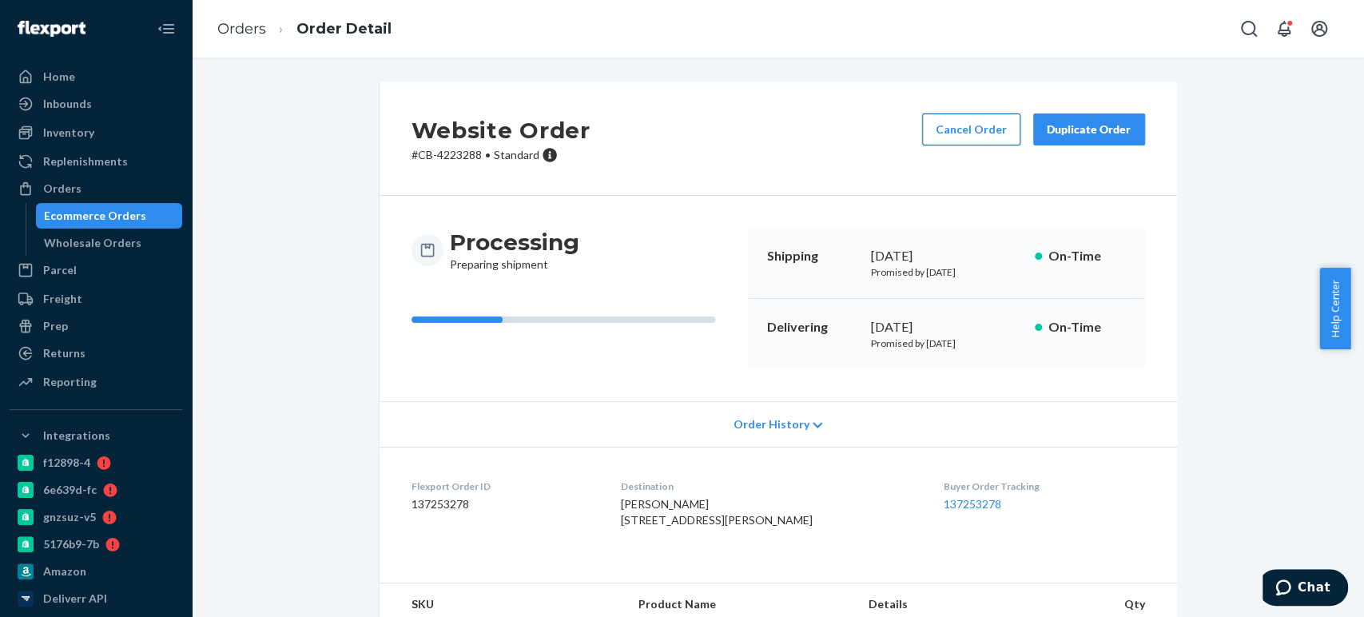
click at [949, 138] on button "Cancel Order" at bounding box center [971, 129] width 98 height 32
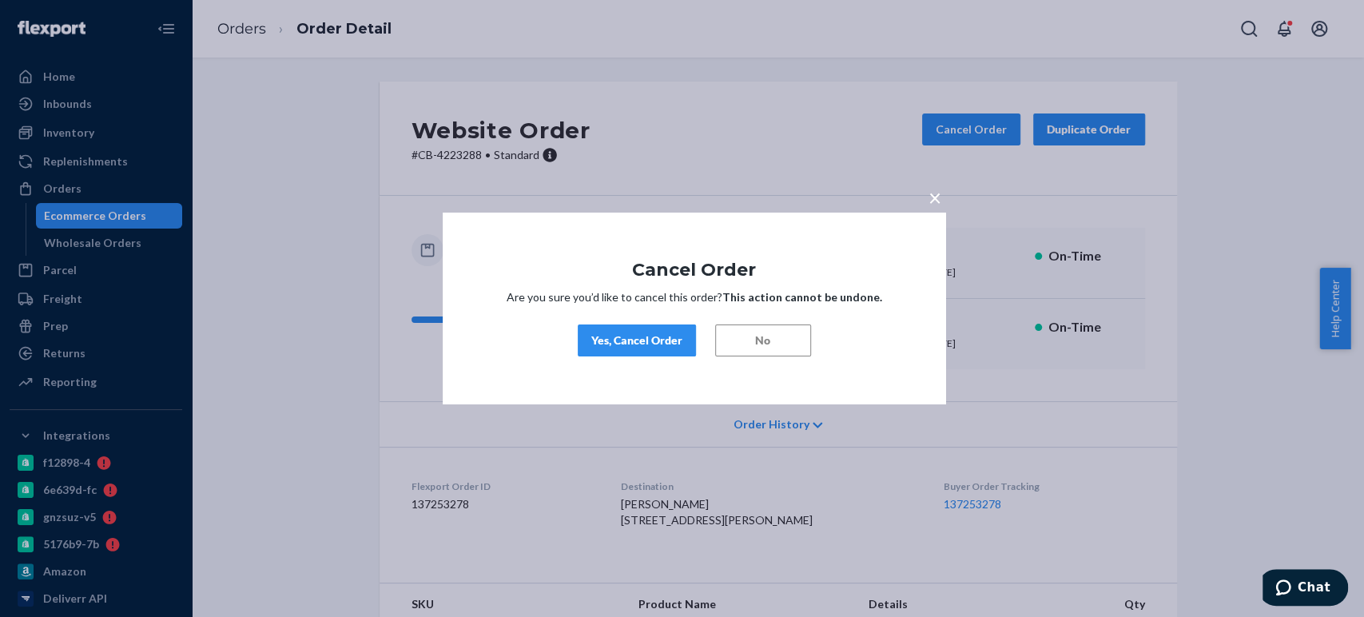
click at [648, 343] on div "Yes, Cancel Order" at bounding box center [636, 340] width 91 height 16
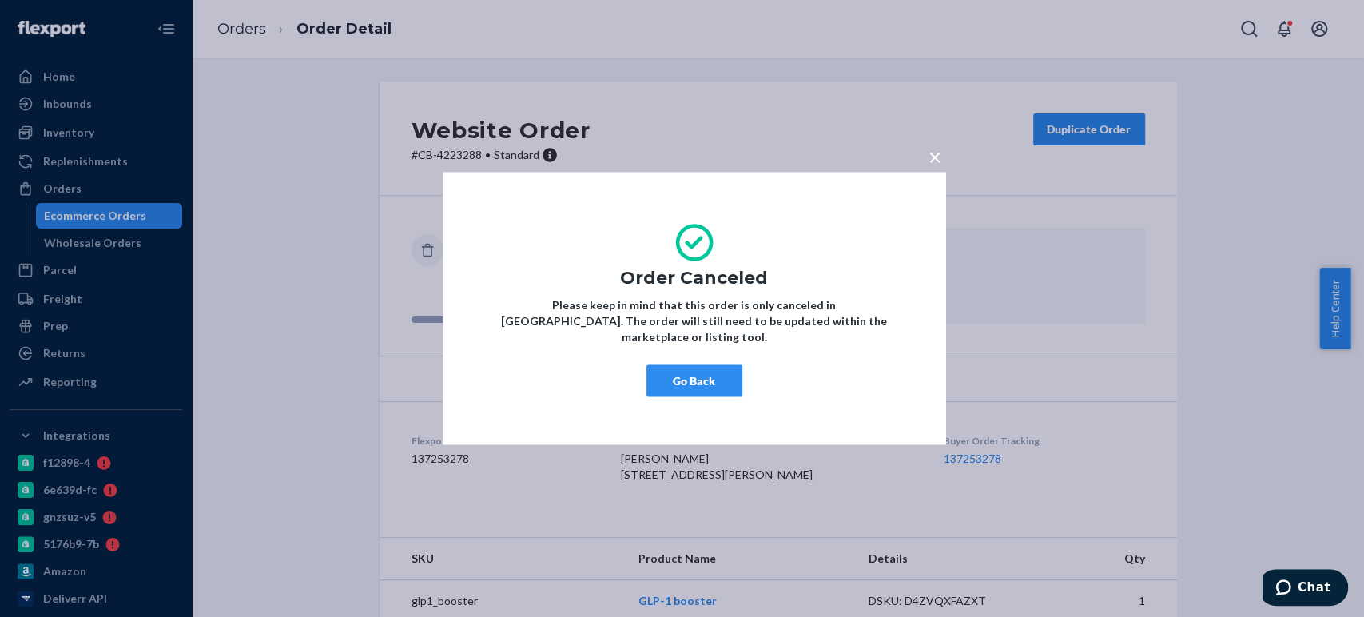
click at [678, 365] on button "Go Back" at bounding box center [694, 381] width 96 height 32
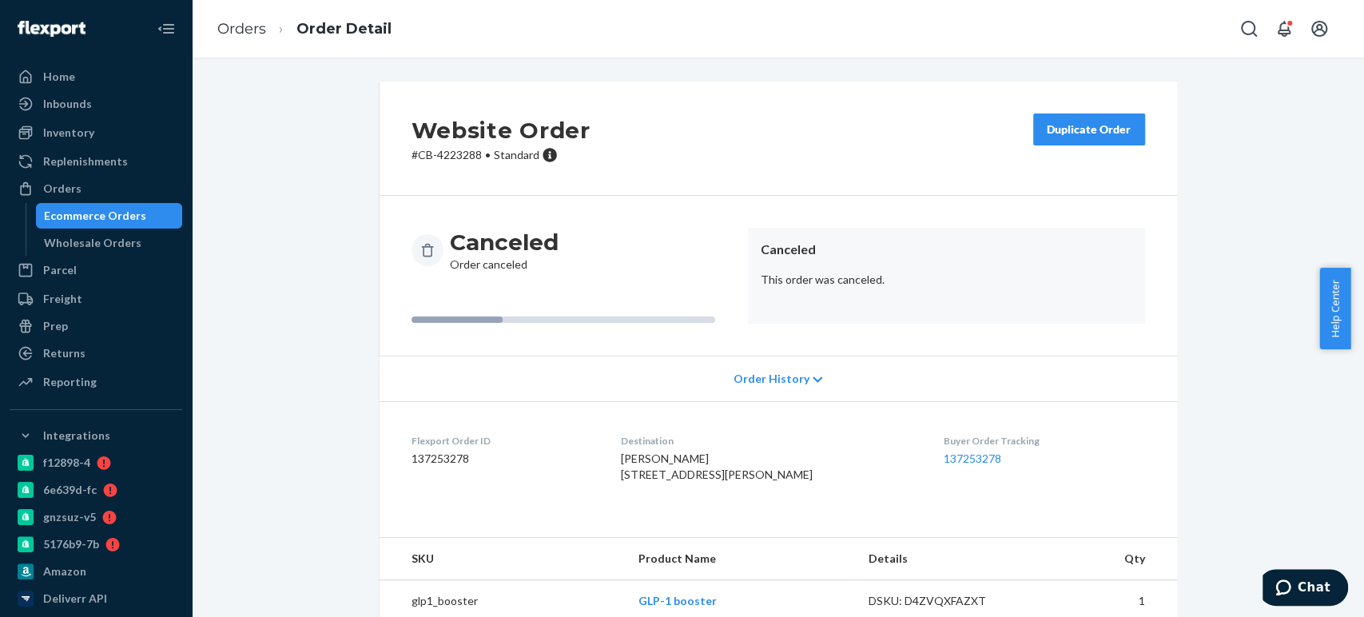
click at [117, 219] on div "Ecommerce Orders" at bounding box center [95, 216] width 102 height 16
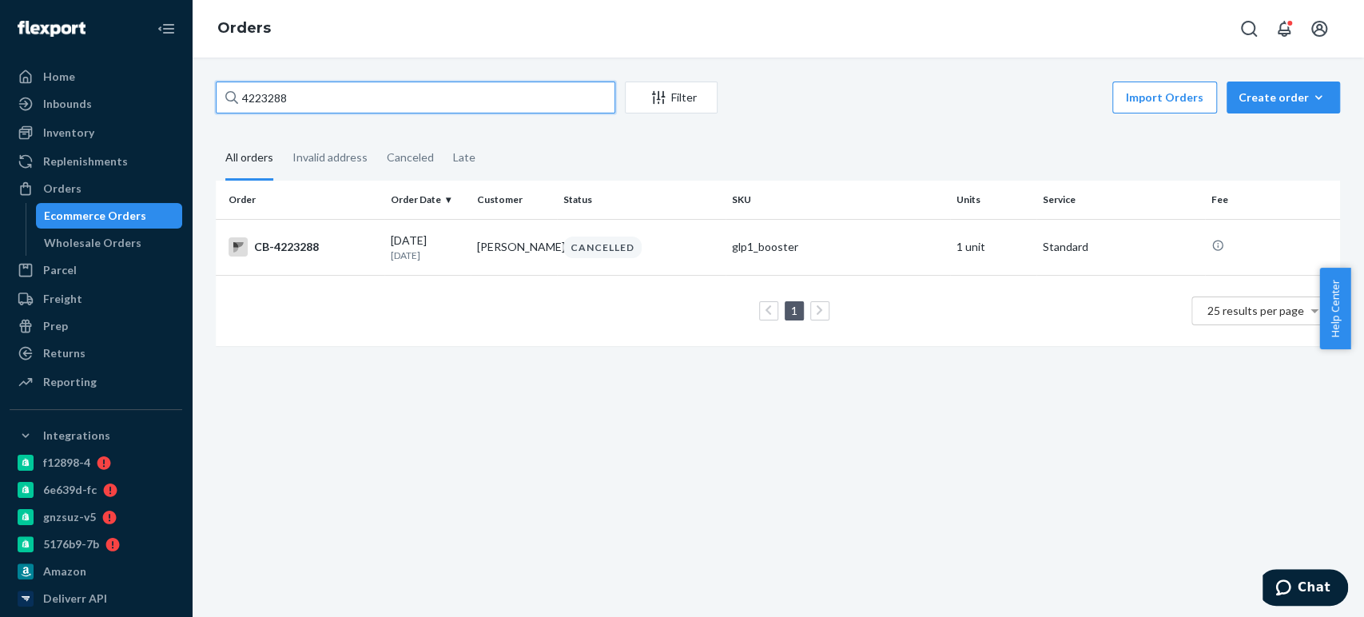
click at [331, 85] on input "4223288" at bounding box center [415, 97] width 399 height 32
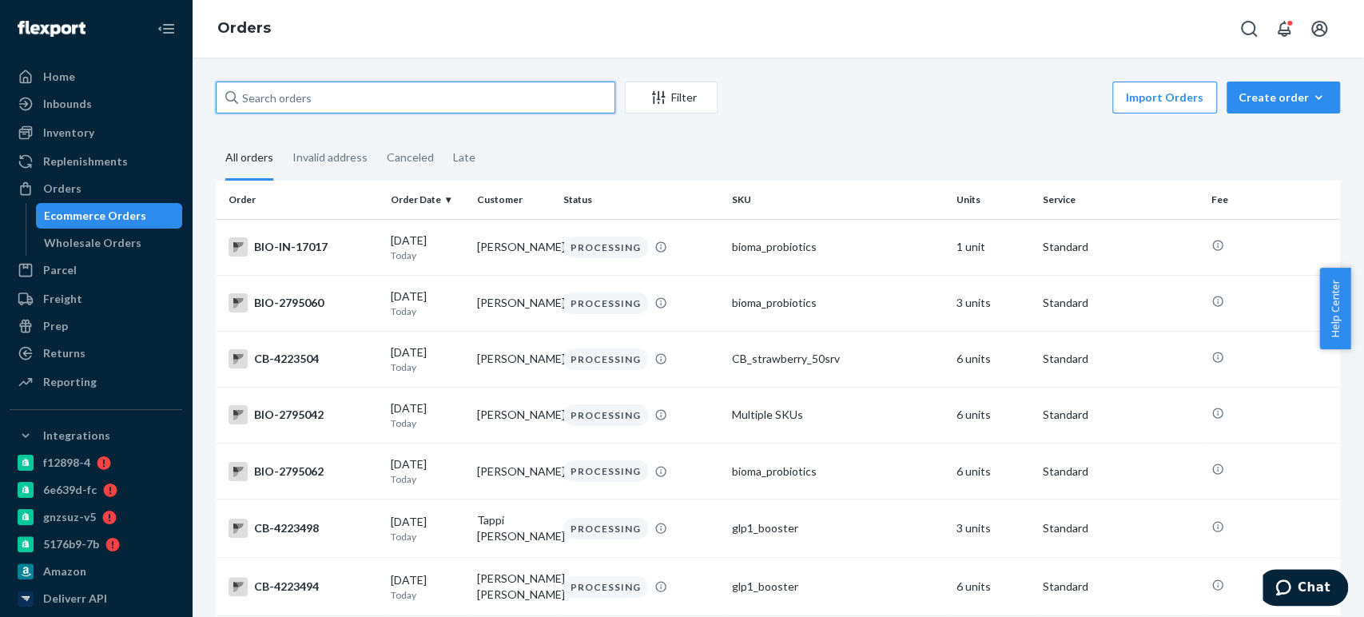
paste input "4218361"
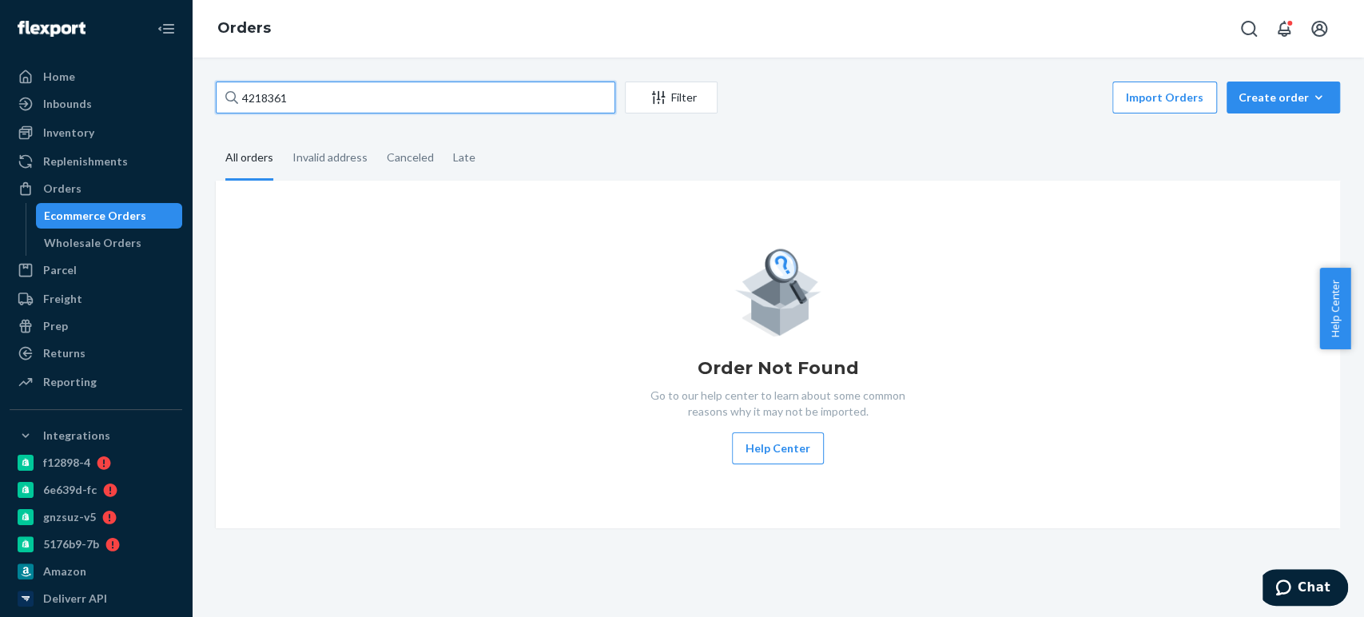
paste input "4"
type input "4218364"
click at [374, 104] on input "4218364" at bounding box center [415, 97] width 399 height 32
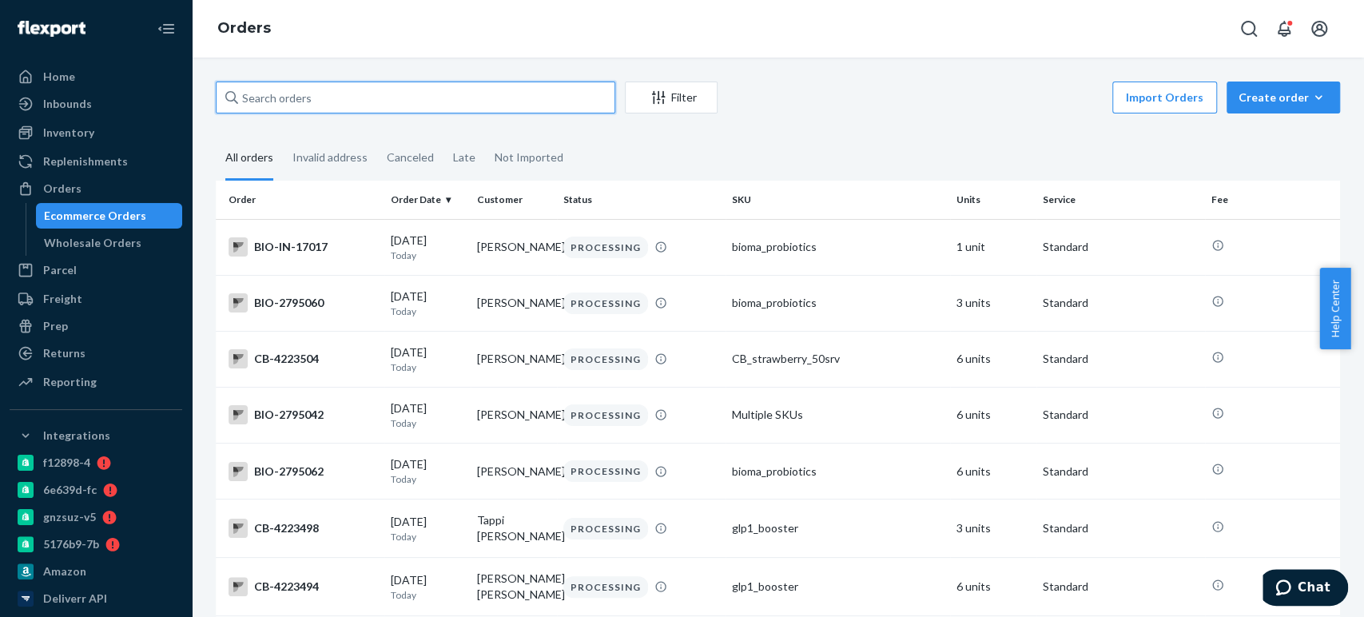
click at [542, 101] on input "text" at bounding box center [415, 97] width 399 height 32
paste input "4218364"
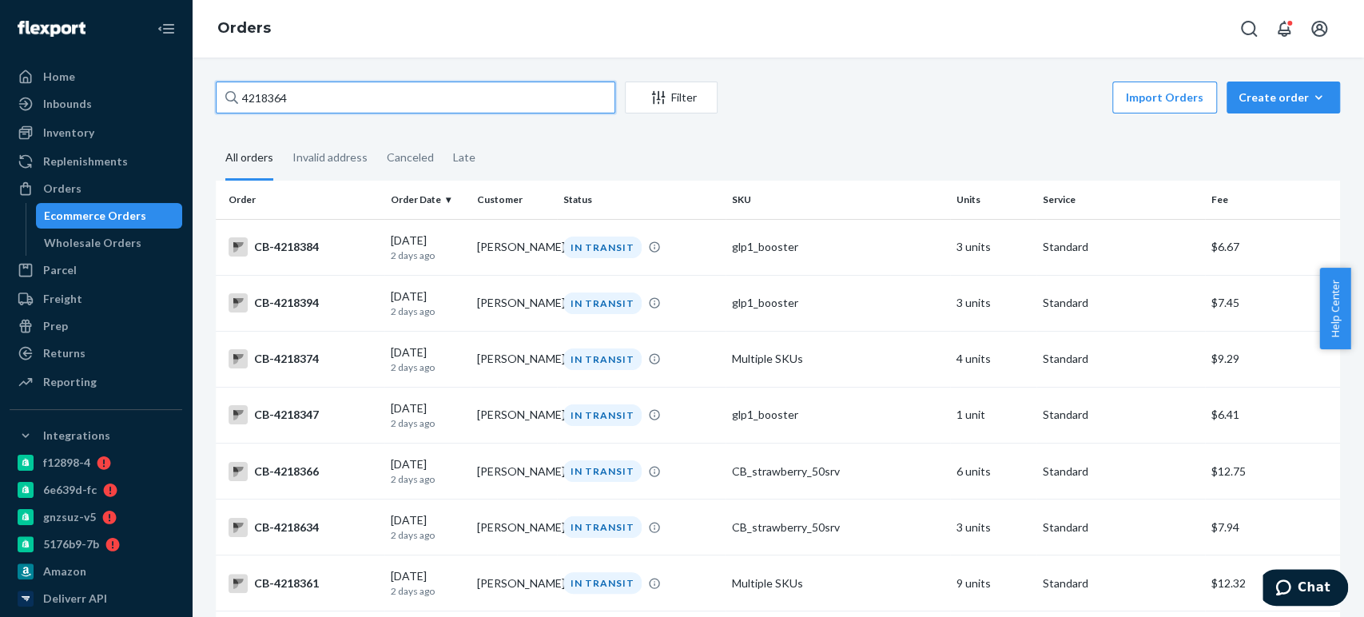
paste input "1"
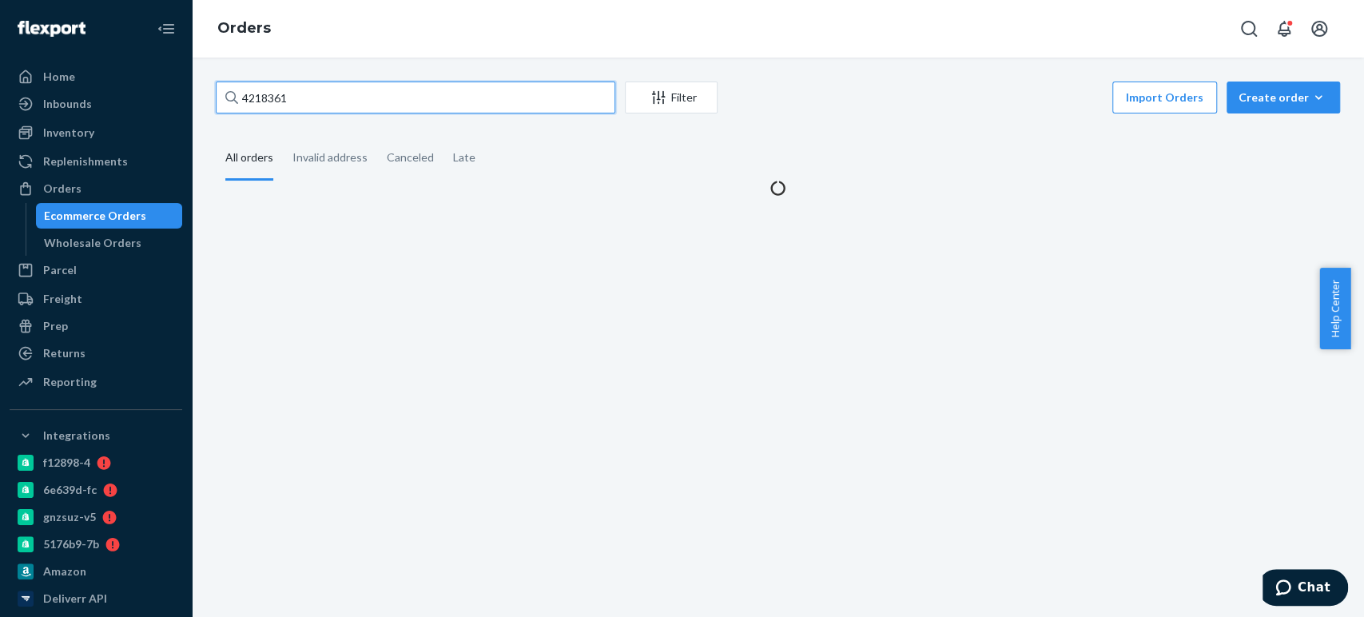
type input "4218361"
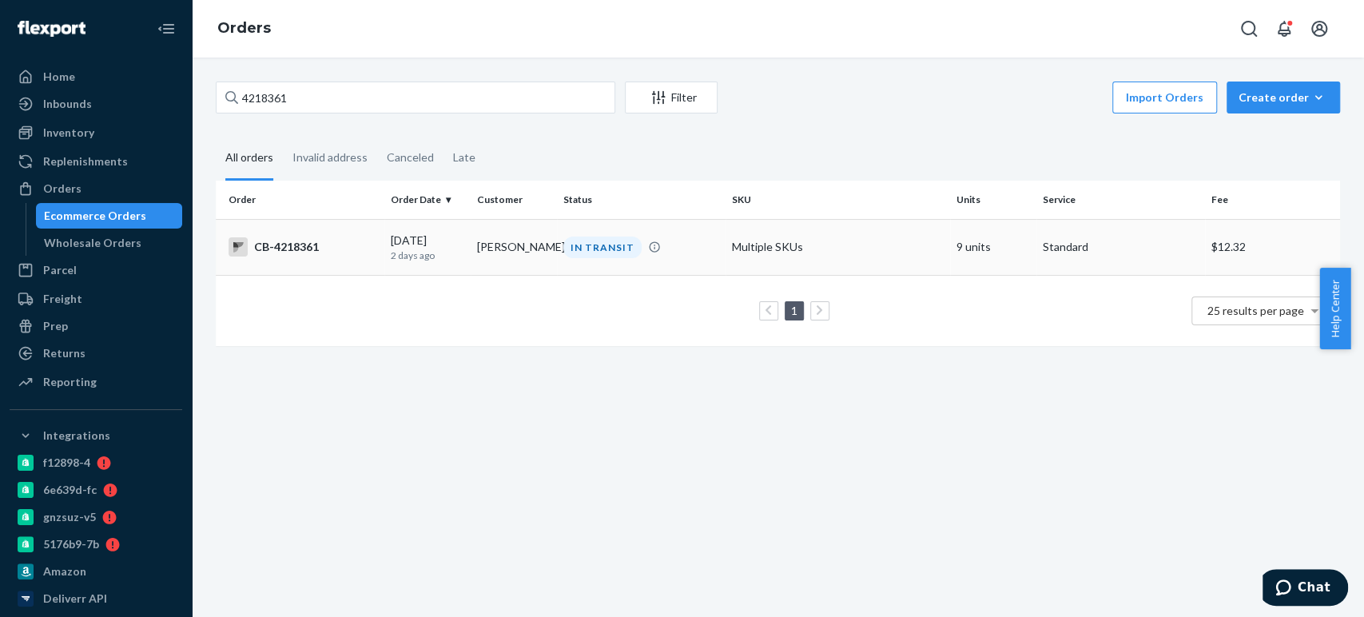
click at [665, 260] on td "IN TRANSIT" at bounding box center [641, 247] width 169 height 56
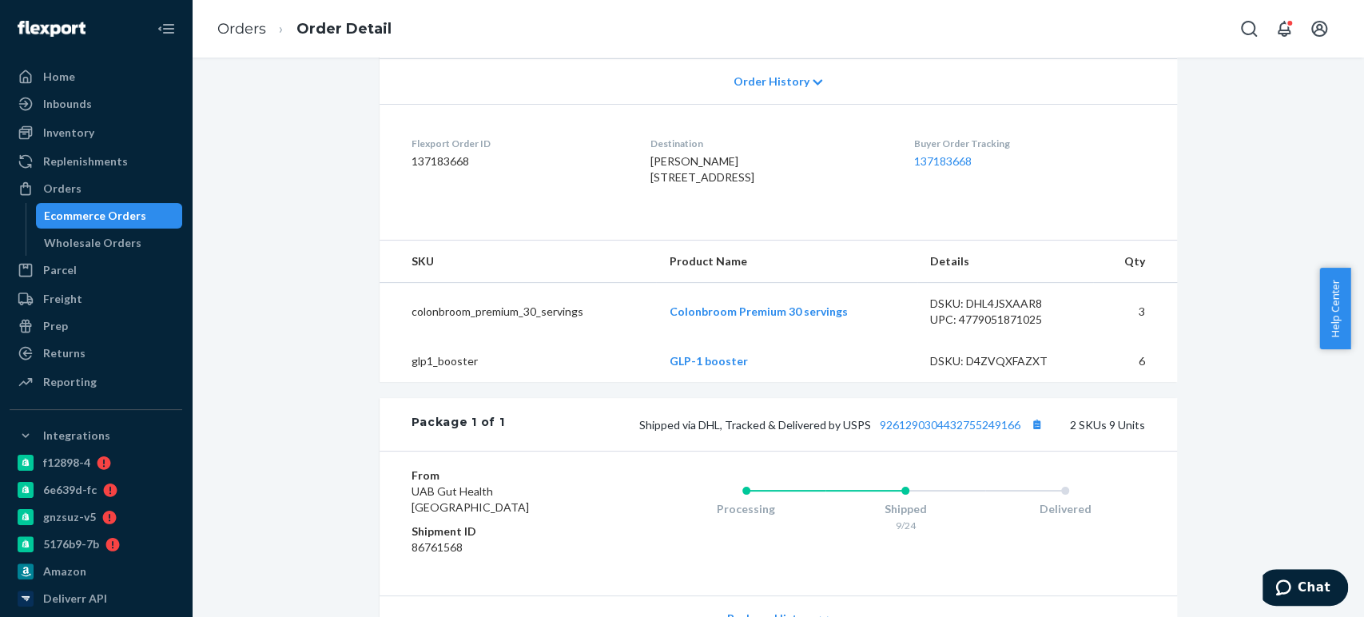
scroll to position [347, 0]
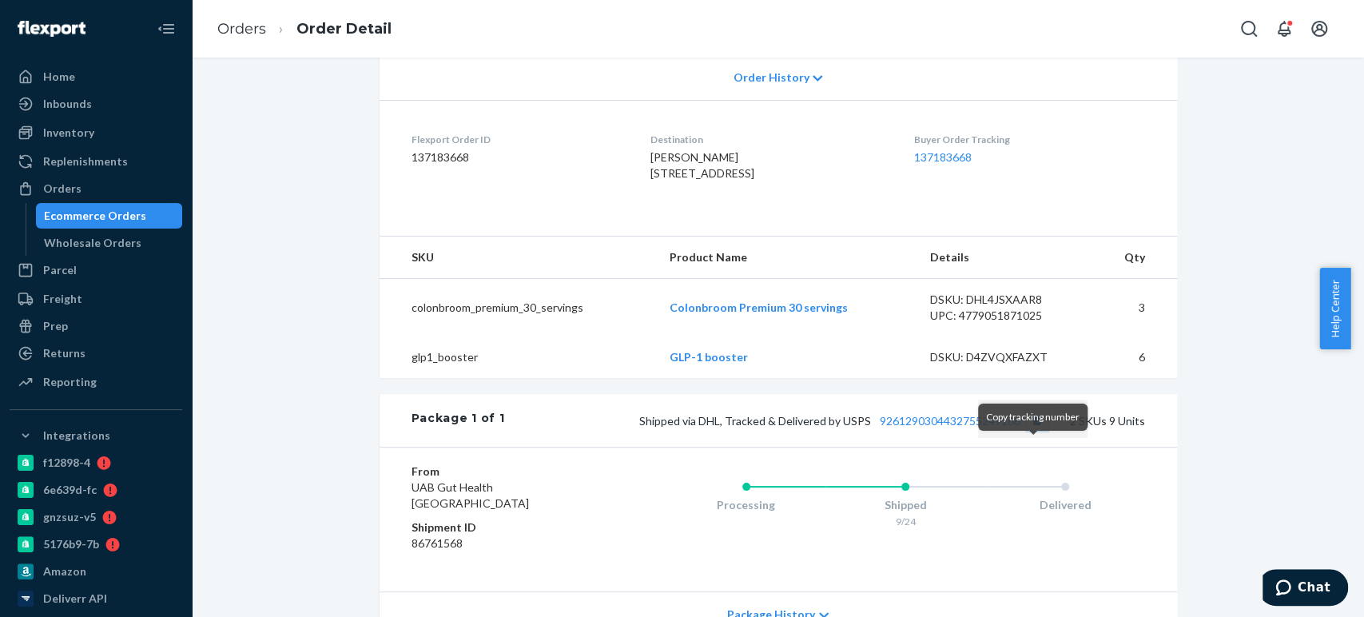
click at [1028, 431] on button "Copy tracking number" at bounding box center [1036, 420] width 21 height 21
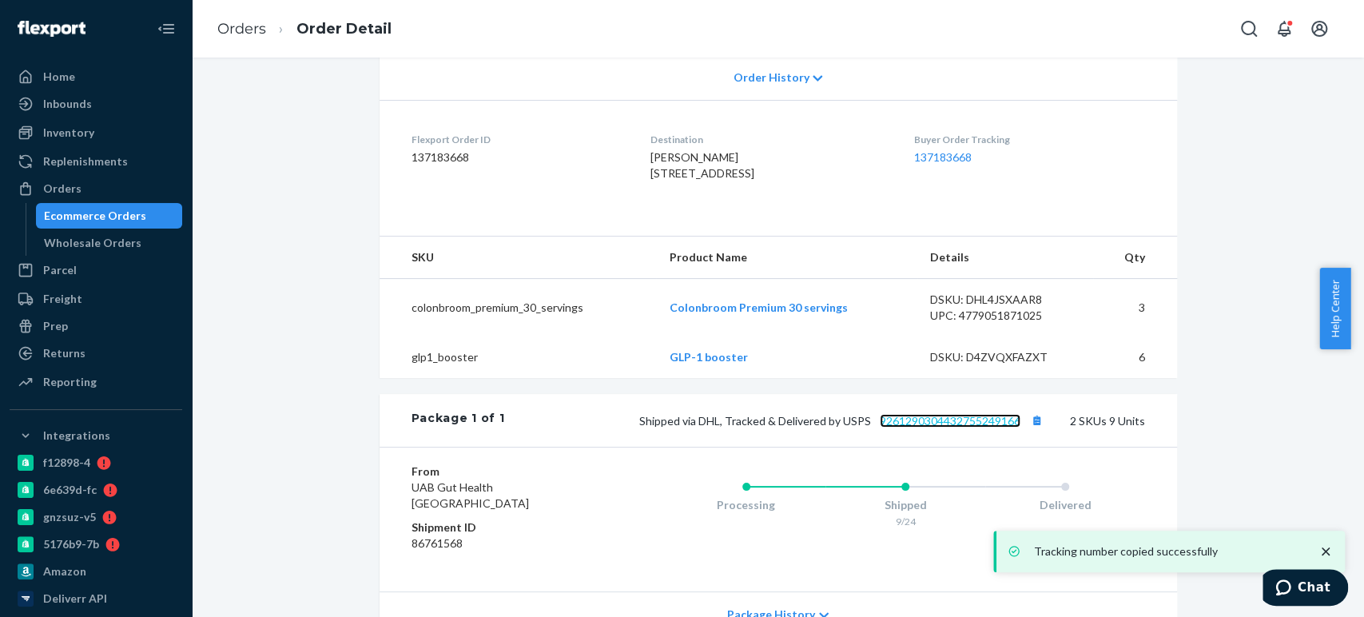
click at [967, 427] on link "9261290304432755249166" at bounding box center [950, 421] width 141 height 14
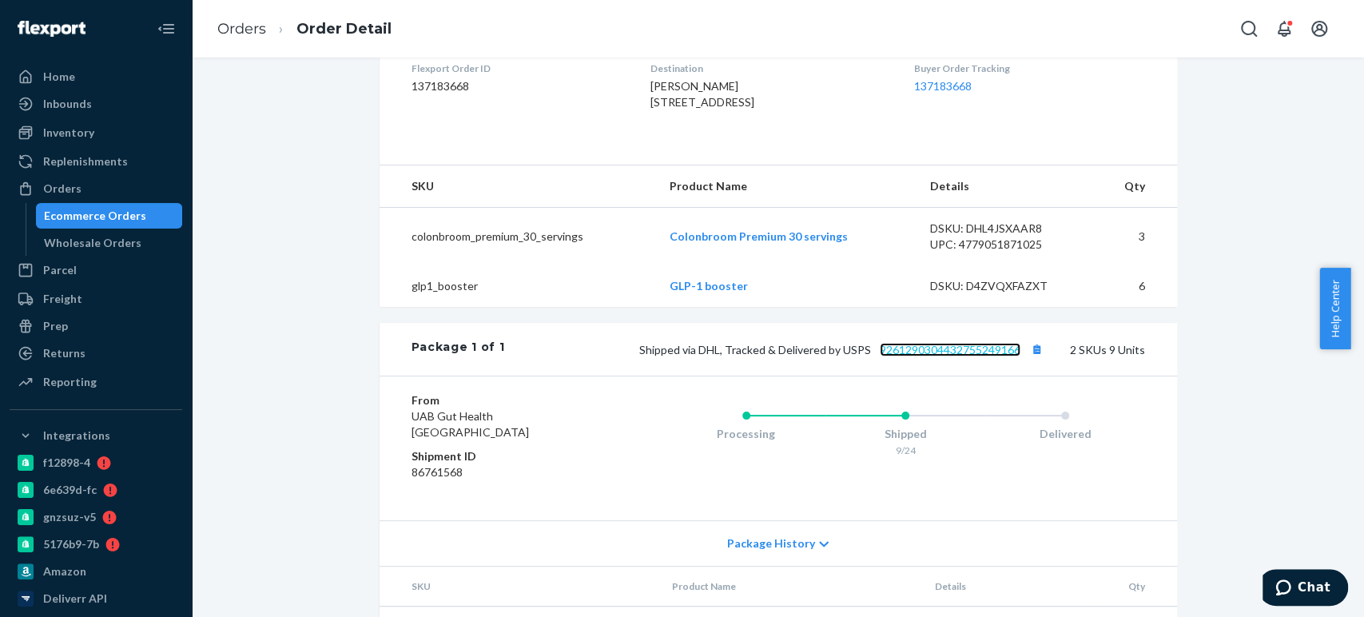
scroll to position [604, 0]
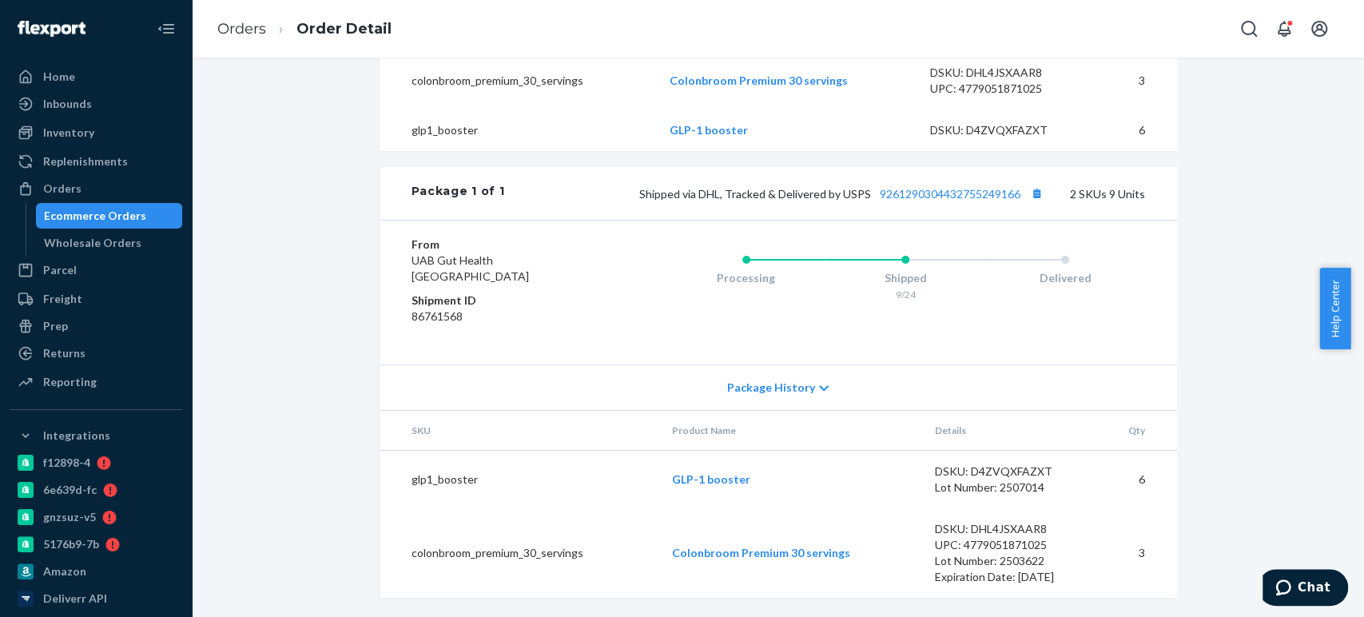
click at [112, 212] on div "Ecommerce Orders" at bounding box center [95, 216] width 102 height 16
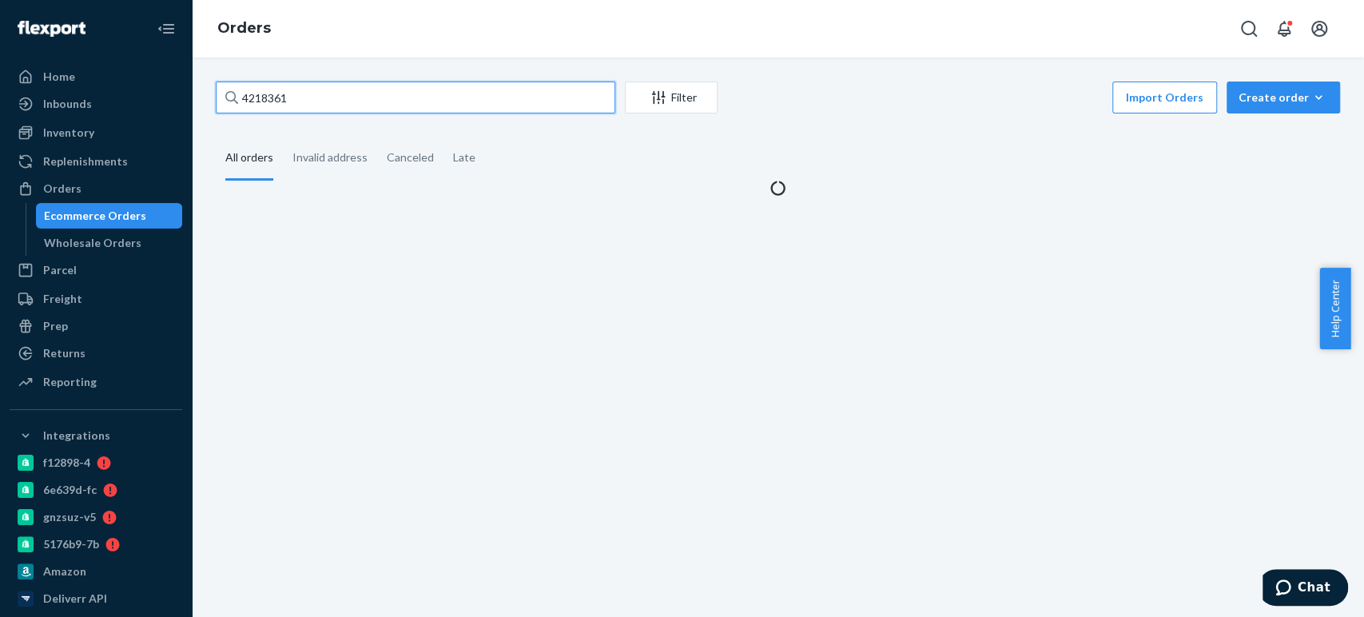
click at [287, 97] on input "4218361" at bounding box center [415, 97] width 399 height 32
paste input "193840"
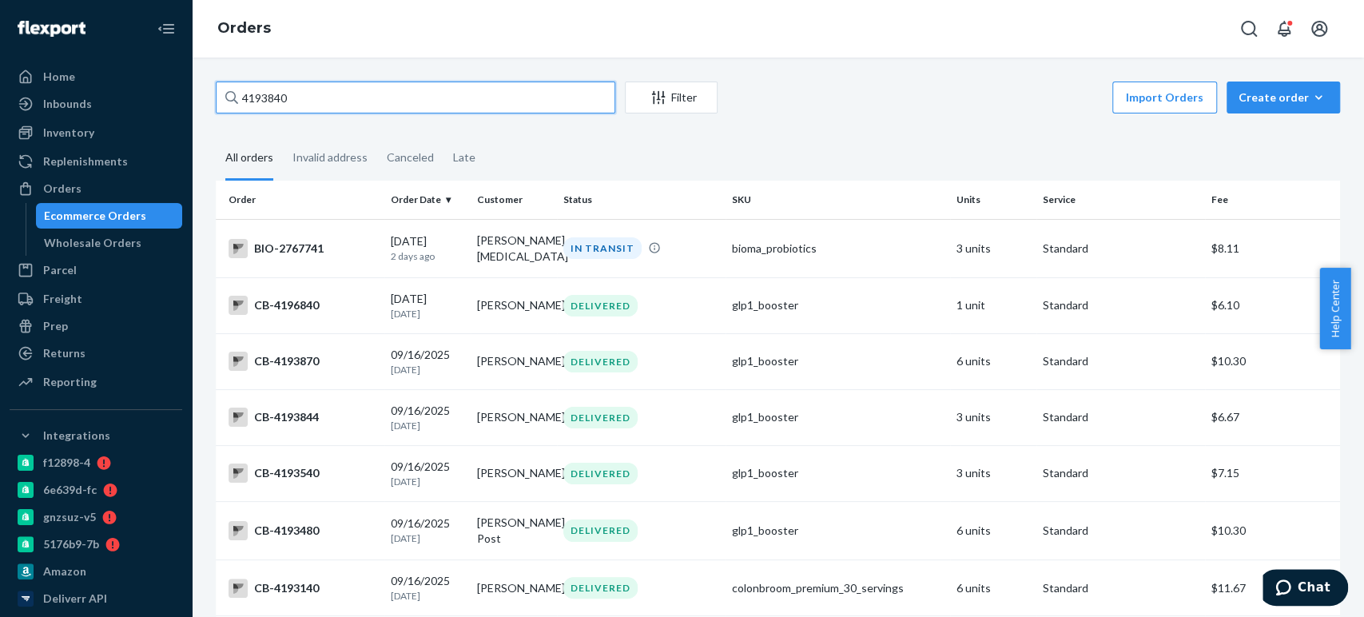
type input "4193840"
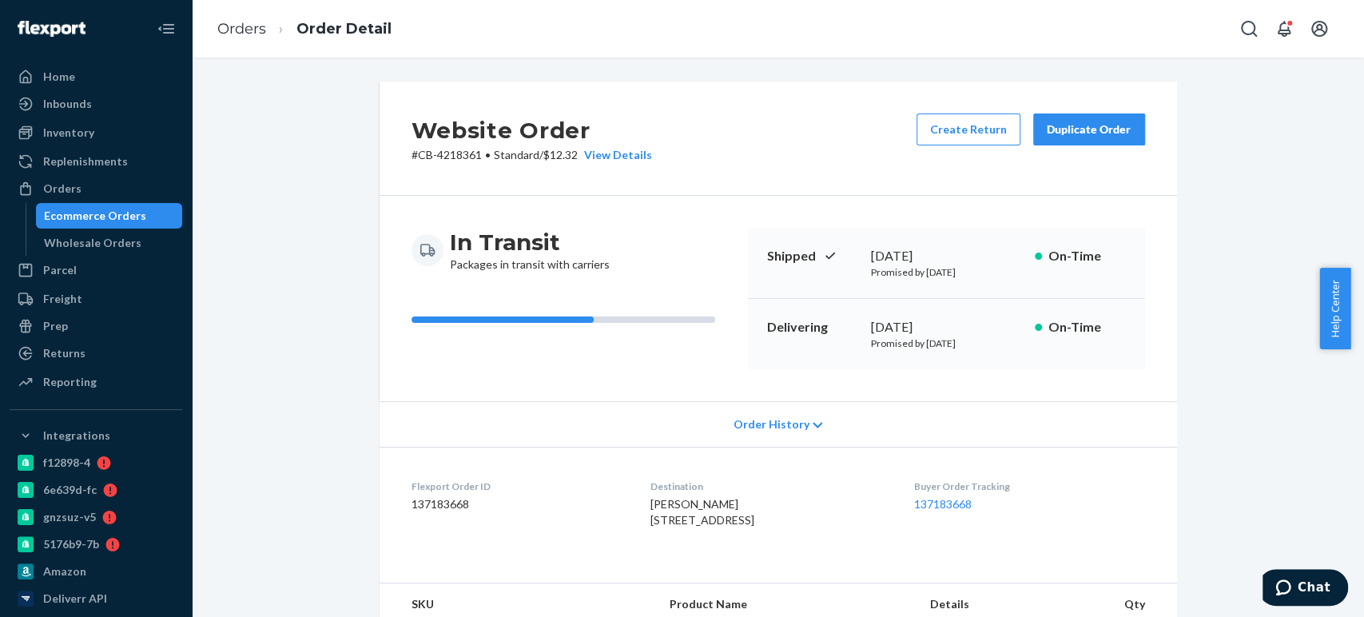
click at [147, 210] on div "Ecommerce Orders" at bounding box center [110, 215] width 144 height 22
